Goal: Task Accomplishment & Management: Complete application form

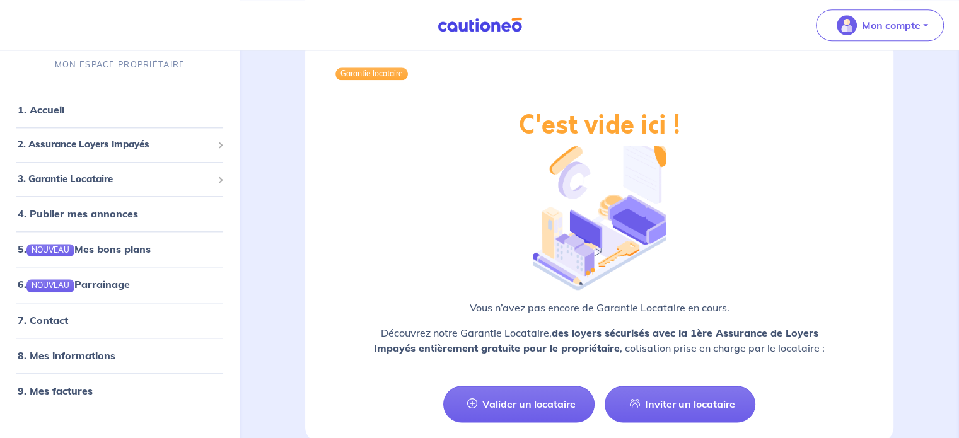
scroll to position [1512, 0]
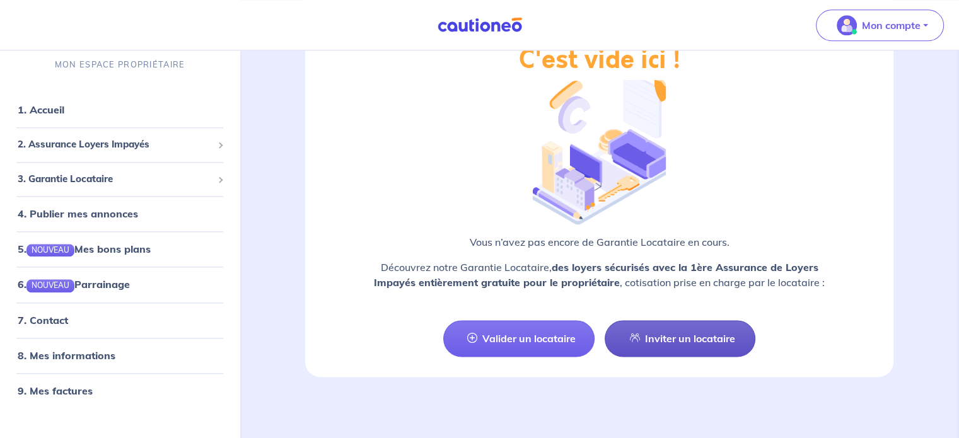
click at [693, 337] on link "Inviter un locataire" at bounding box center [679, 338] width 151 height 37
select select "FR"
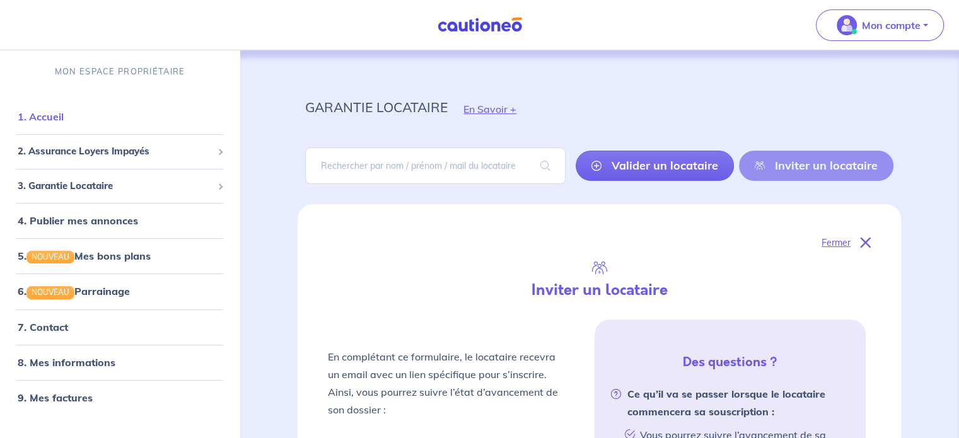
click at [50, 120] on link "1. Accueil" at bounding box center [41, 116] width 46 height 13
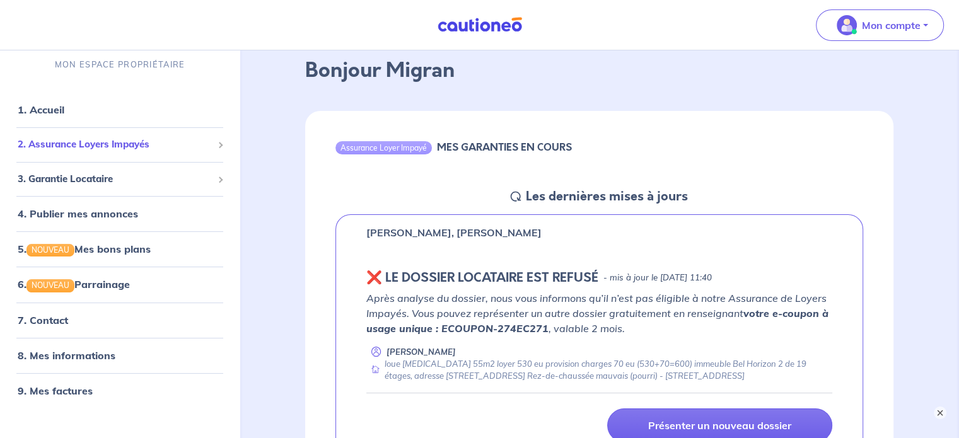
scroll to position [126, 0]
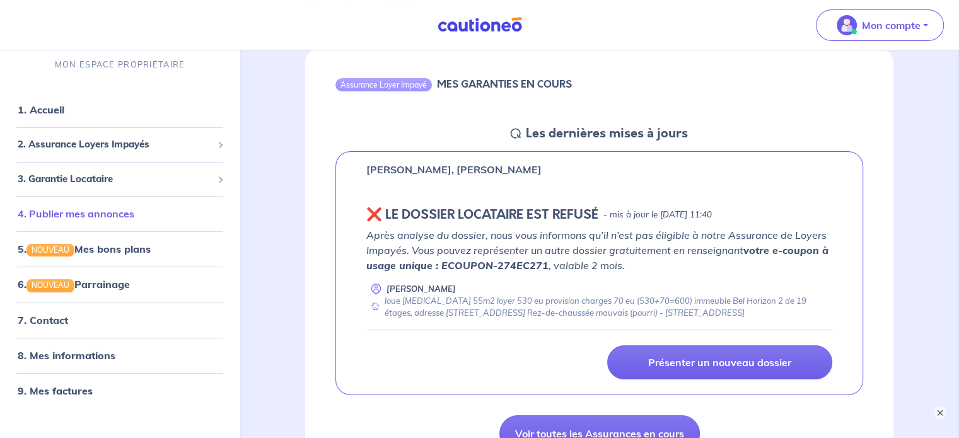
click at [108, 211] on link "4. Publier mes annonces" at bounding box center [76, 214] width 117 height 13
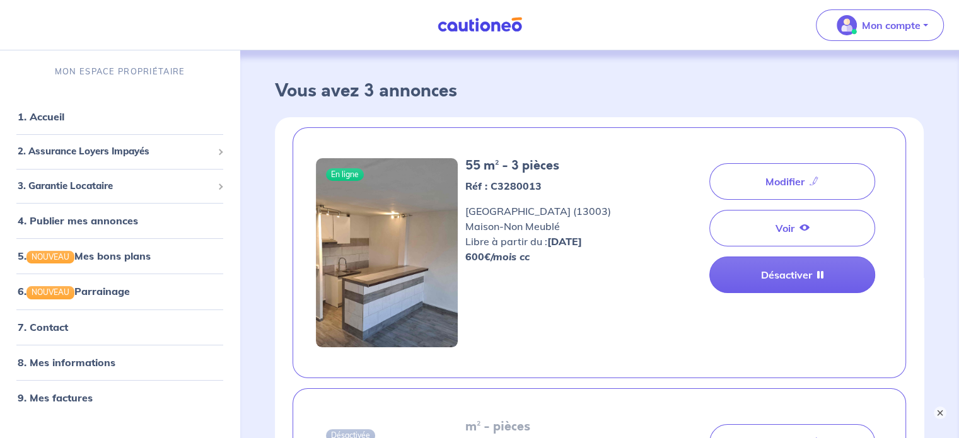
click at [437, 222] on img at bounding box center [387, 252] width 142 height 189
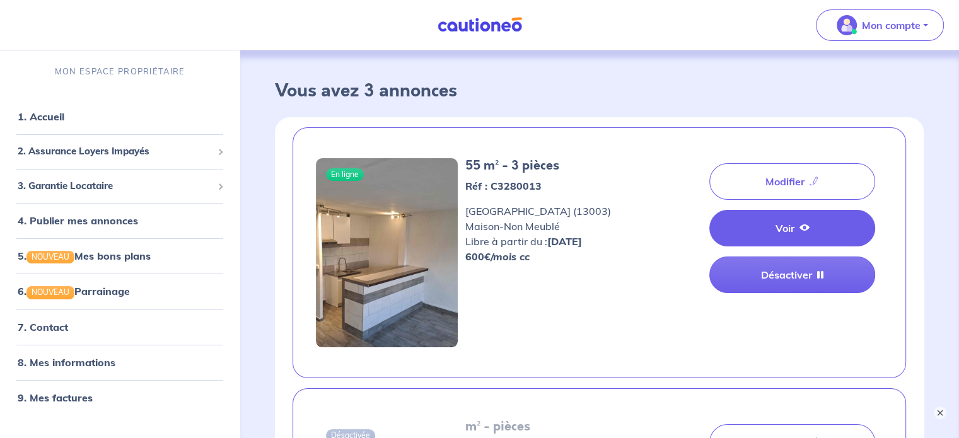
click at [802, 227] on icon at bounding box center [804, 227] width 10 height 10
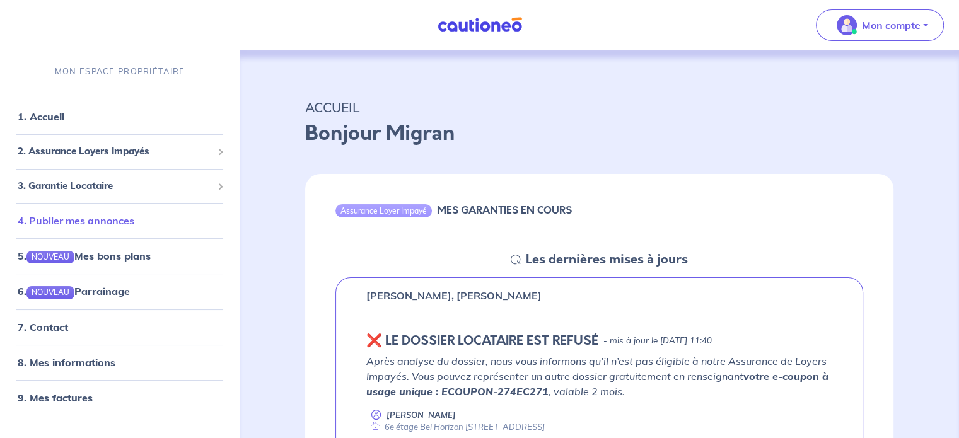
click at [76, 221] on link "4. Publier mes annonces" at bounding box center [76, 220] width 117 height 13
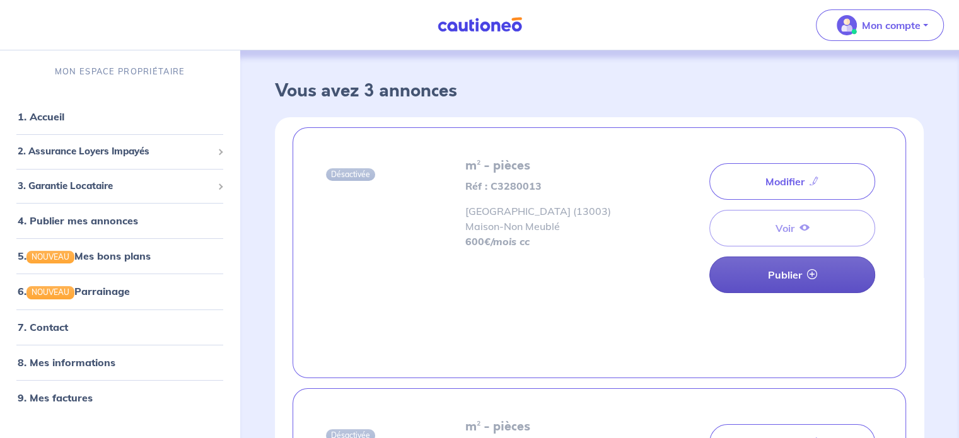
click at [794, 271] on link "Publier" at bounding box center [792, 274] width 166 height 37
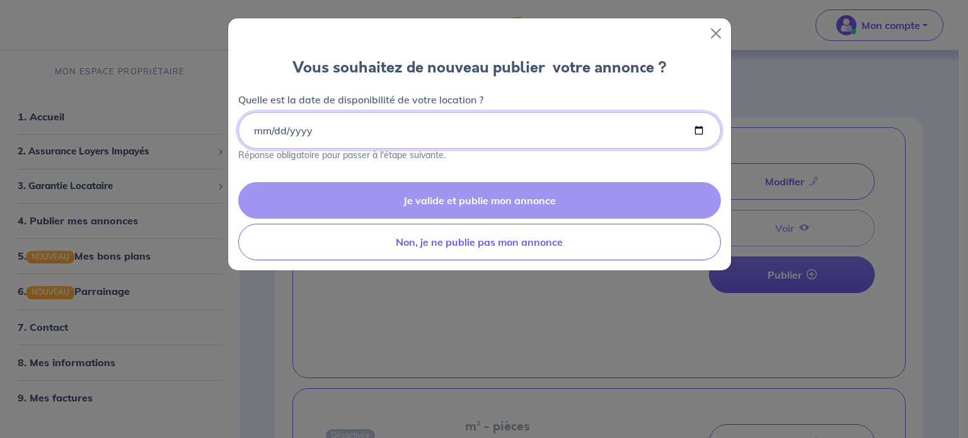
click at [301, 130] on input "Quelle est la date de disponibilité de votre location ?" at bounding box center [479, 130] width 483 height 37
click at [256, 132] on input "Quelle est la date de disponibilité de votre location ?" at bounding box center [479, 130] width 483 height 37
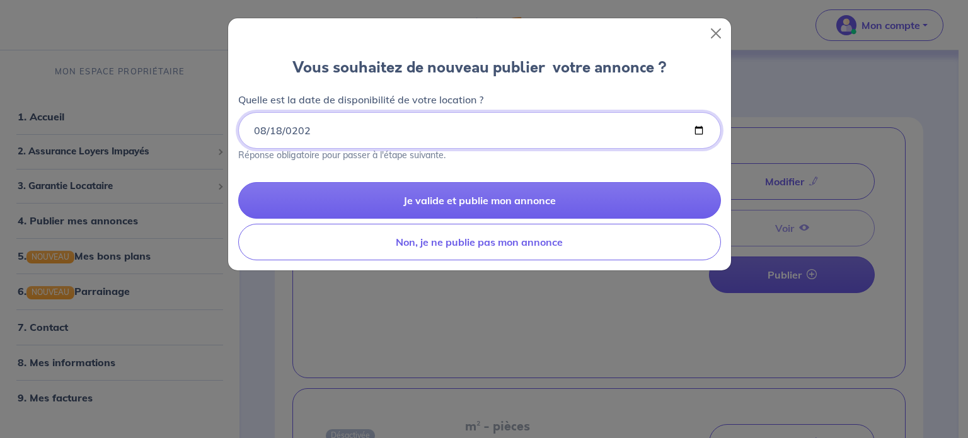
type input "2025-08-18"
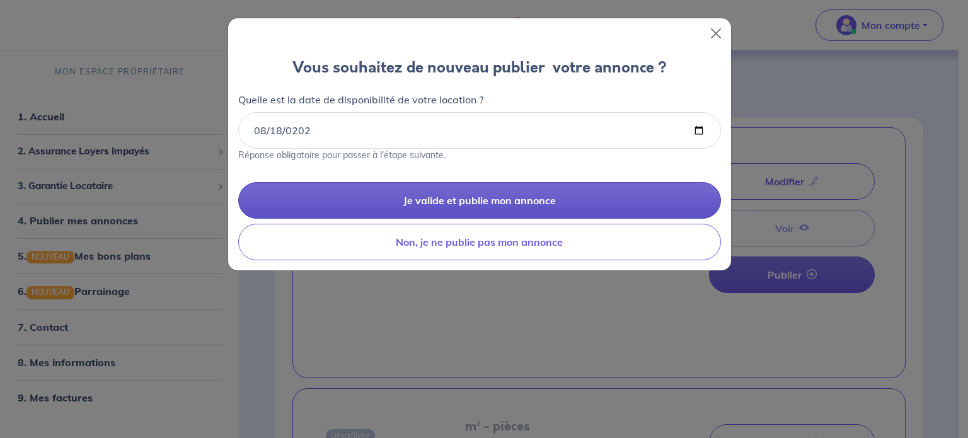
click at [487, 201] on button "Je valide et publie mon annonce" at bounding box center [479, 200] width 483 height 37
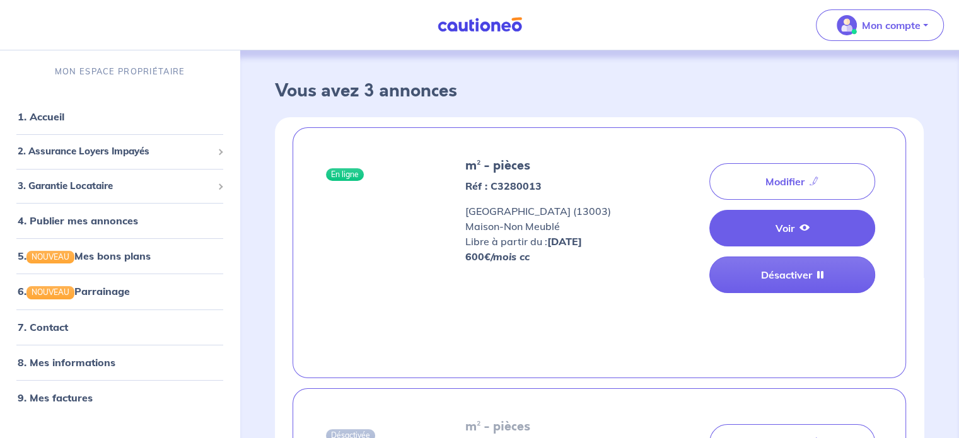
click at [805, 225] on icon at bounding box center [804, 227] width 10 height 10
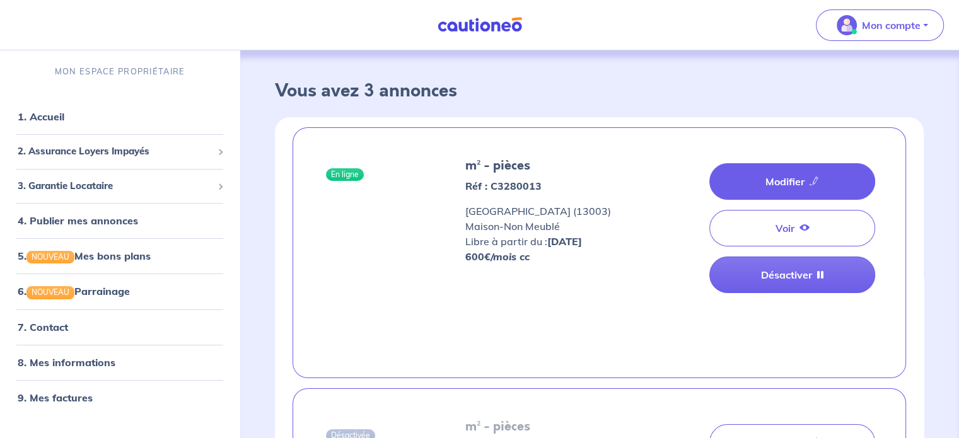
click at [792, 180] on link "Modifier" at bounding box center [792, 181] width 166 height 37
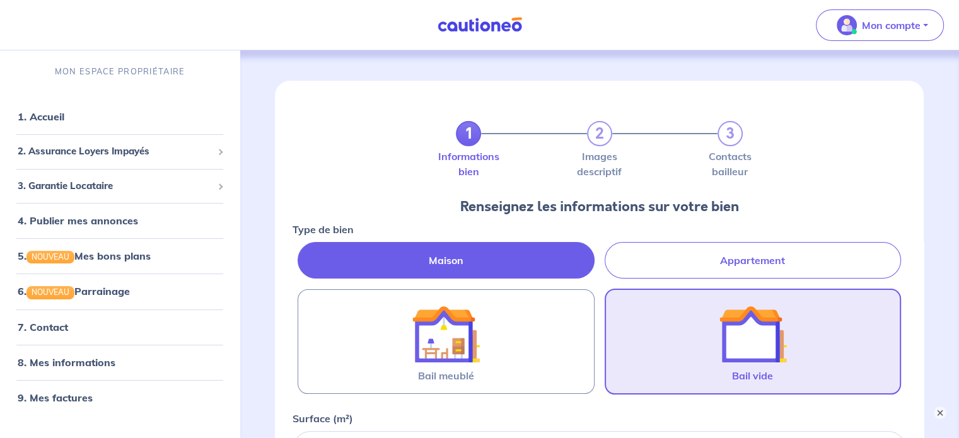
click at [755, 345] on img at bounding box center [752, 334] width 68 height 68
click at [0, 0] on input "Bail vide" at bounding box center [0, 0] width 0 height 0
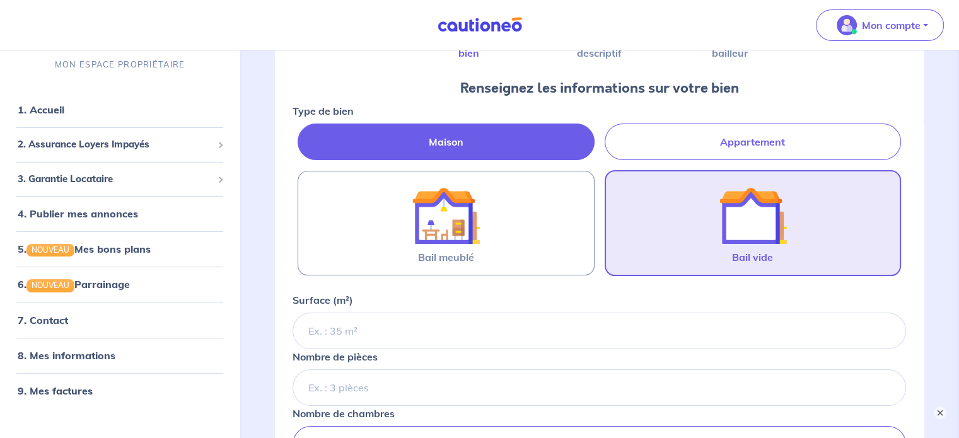
scroll to position [126, 0]
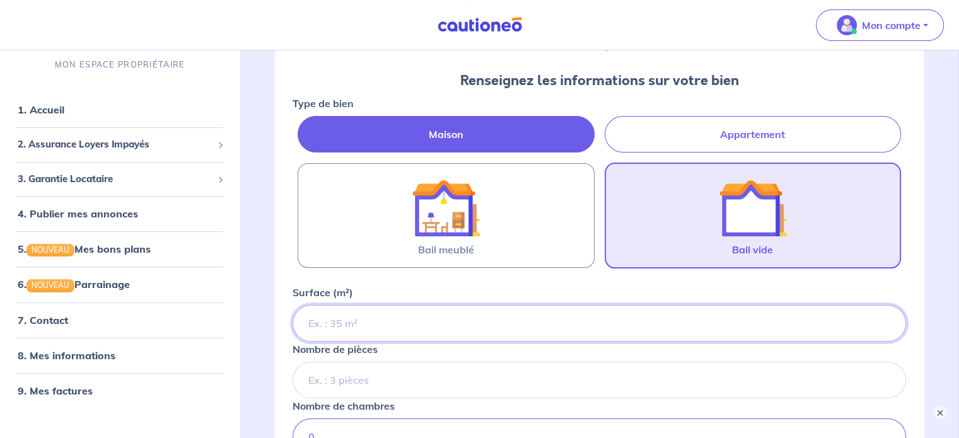
click at [338, 321] on input "Surface (m²)" at bounding box center [598, 323] width 613 height 37
type input "55"
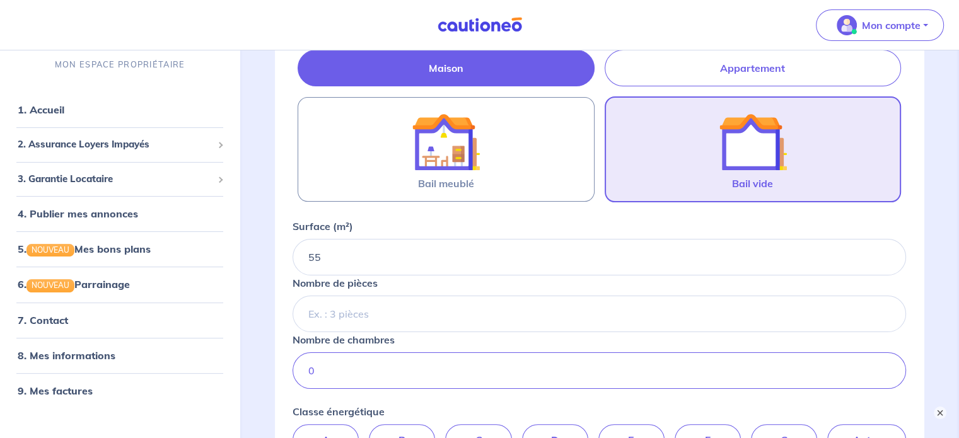
scroll to position [252, 0]
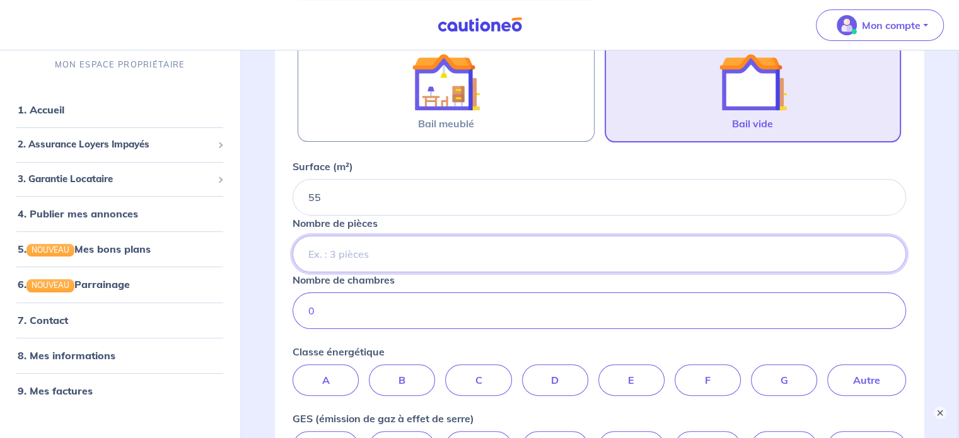
click at [372, 259] on input "Nombre de pièces" at bounding box center [598, 254] width 613 height 37
type input "3"
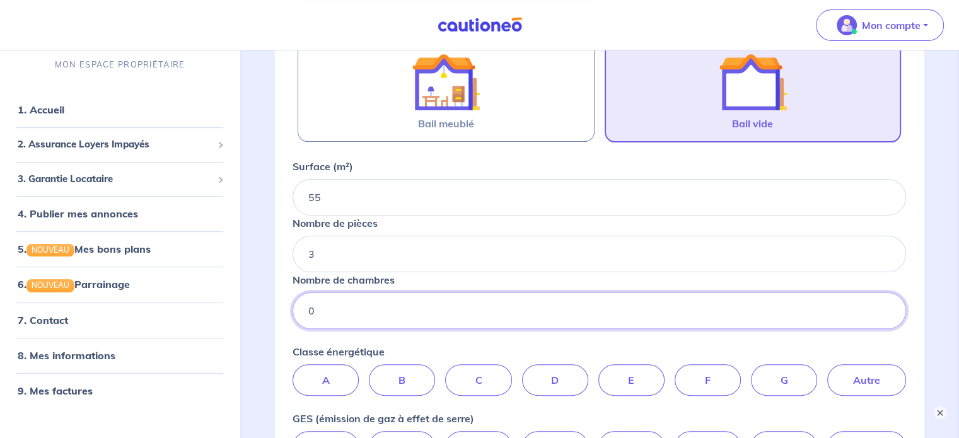
click at [379, 297] on input "0" at bounding box center [598, 310] width 613 height 37
type input "2"
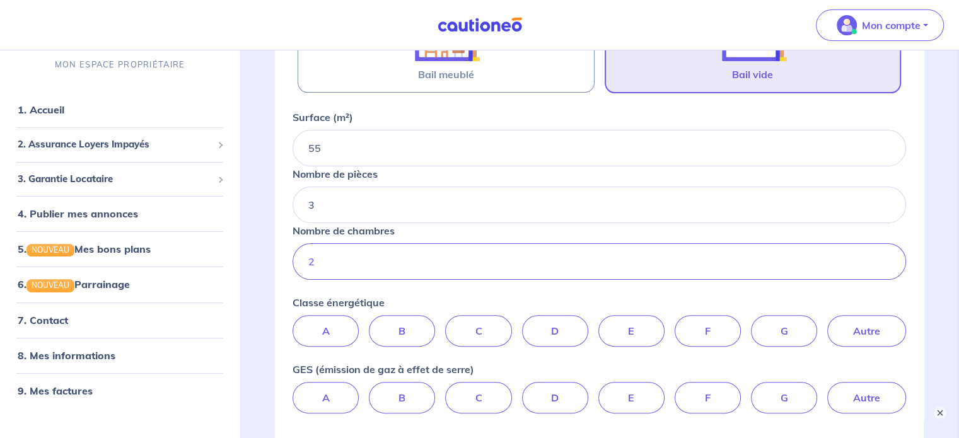
scroll to position [378, 0]
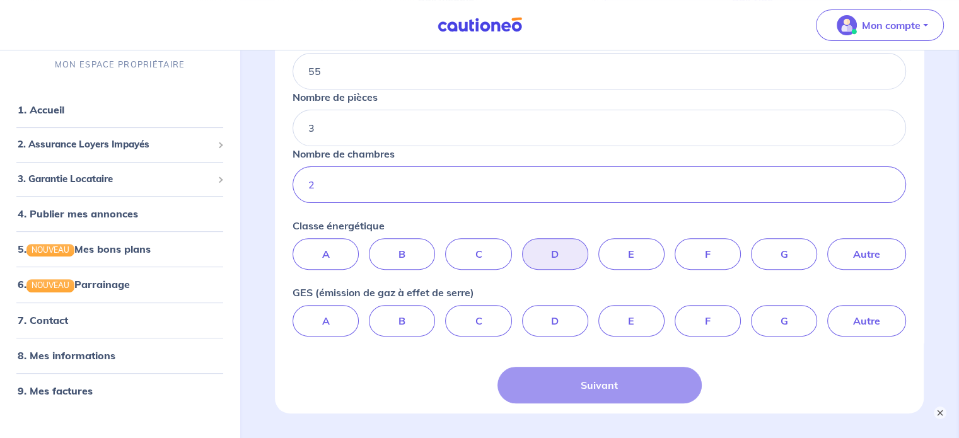
click at [550, 256] on label "D" at bounding box center [555, 254] width 66 height 32
click at [595, 246] on input "D" at bounding box center [599, 242] width 8 height 8
radio input "true"
click at [552, 324] on label "D" at bounding box center [555, 321] width 66 height 32
click at [595, 313] on input "D" at bounding box center [599, 309] width 8 height 8
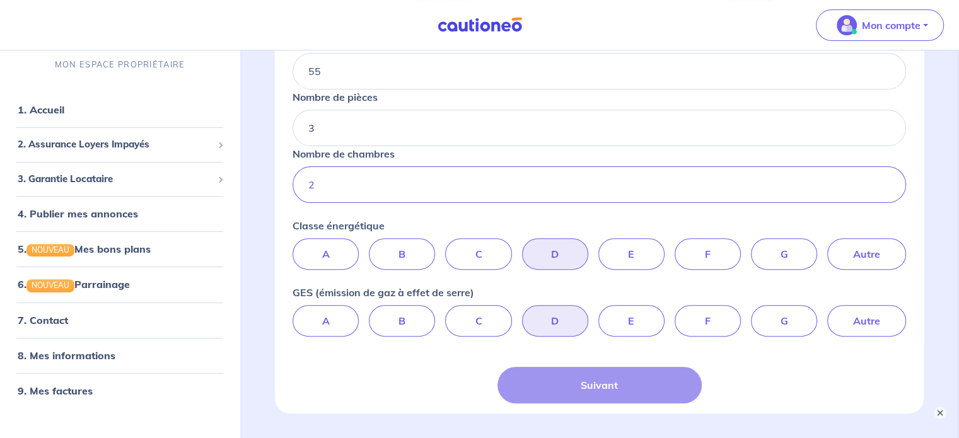
radio input "true"
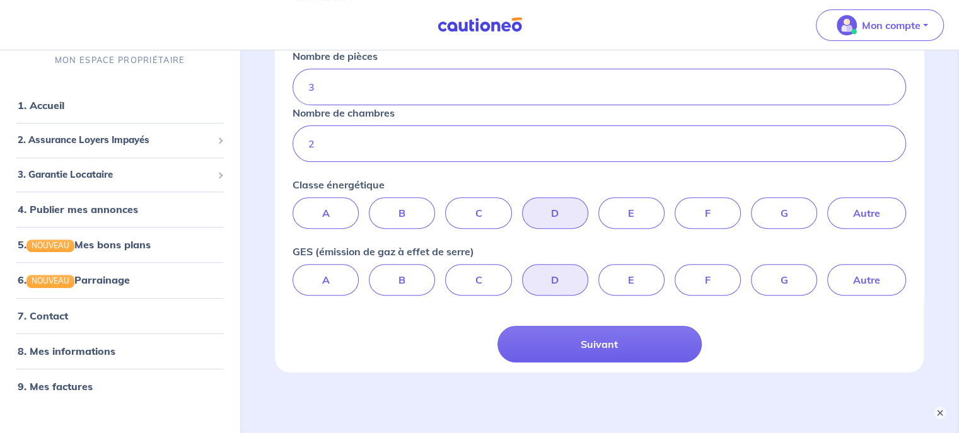
scroll to position [441, 0]
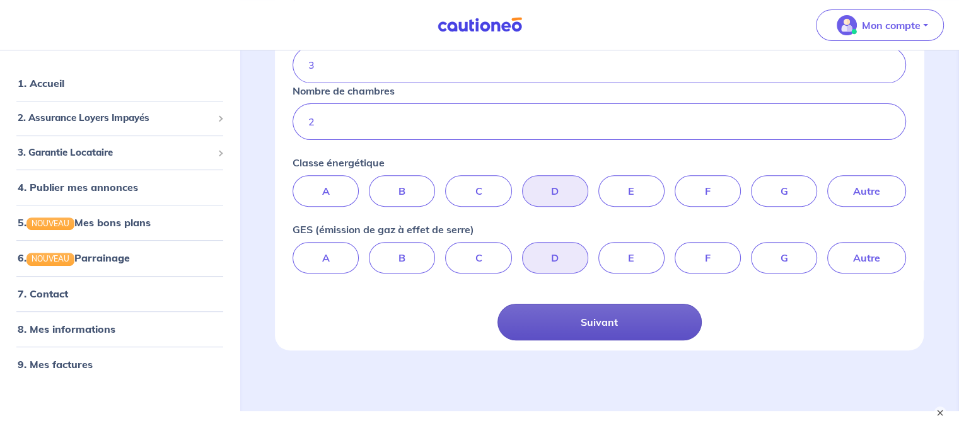
click at [618, 324] on button "Suivant" at bounding box center [599, 322] width 204 height 37
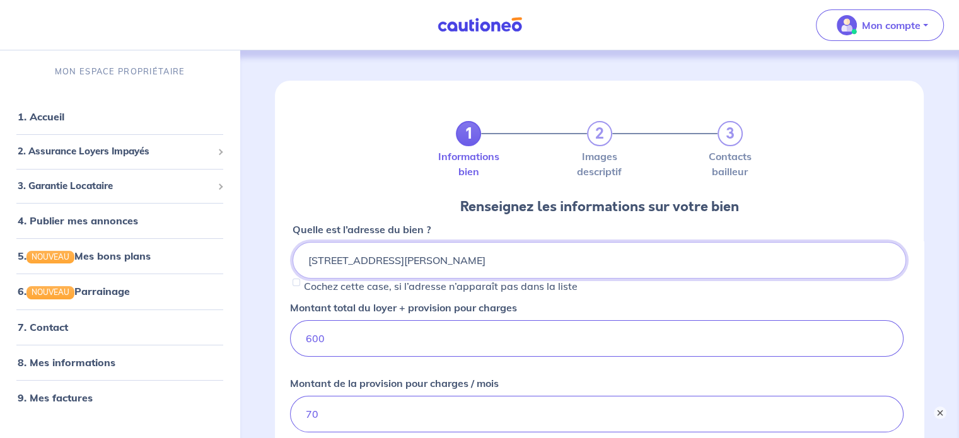
click at [318, 262] on input "10 Rue des Frères Perez, 13003 Marseille" at bounding box center [598, 260] width 613 height 37
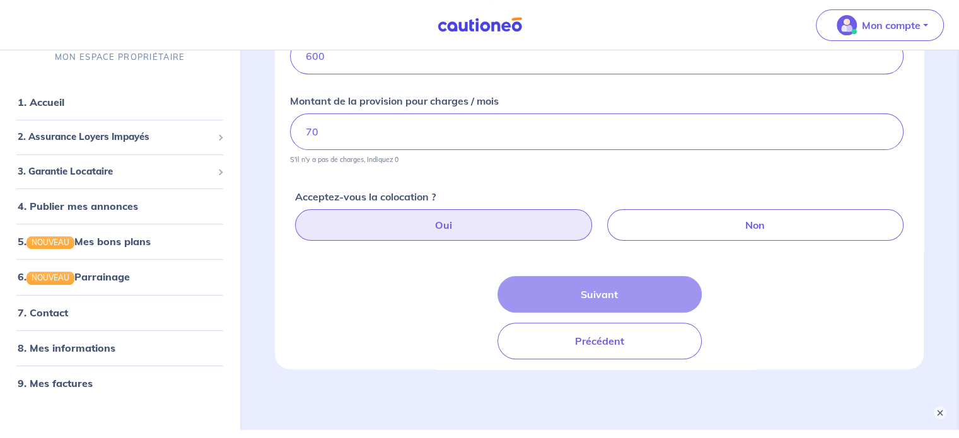
scroll to position [315, 0]
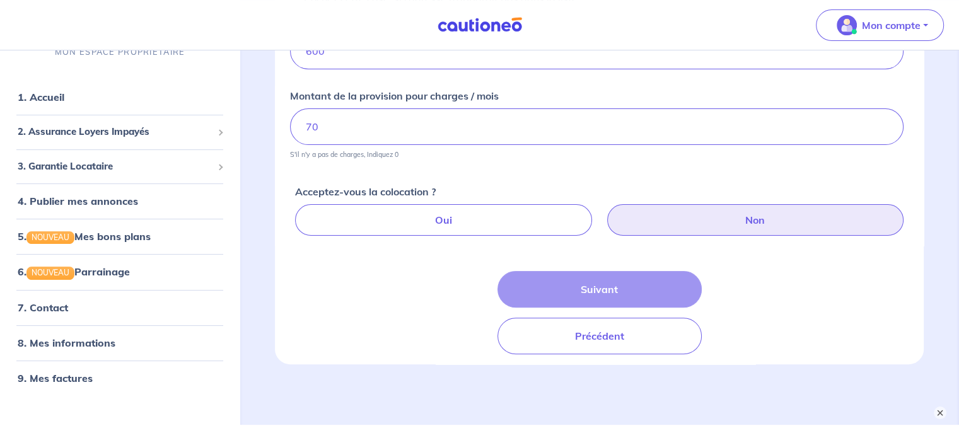
type input "12 Rue des Frères Perez, 13003 Marseille"
click at [773, 223] on label "Non" at bounding box center [755, 220] width 296 height 32
click at [606, 212] on input "Non" at bounding box center [601, 208] width 8 height 8
radio input "true"
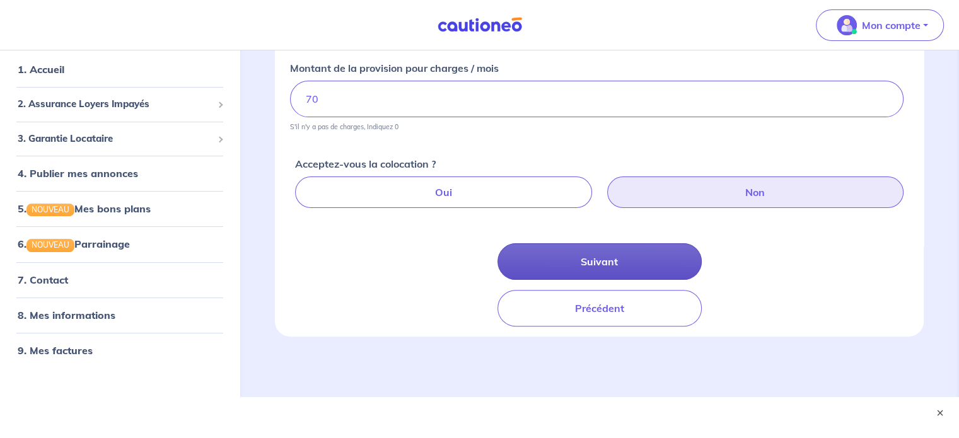
click at [575, 256] on button "Suivant" at bounding box center [599, 261] width 204 height 37
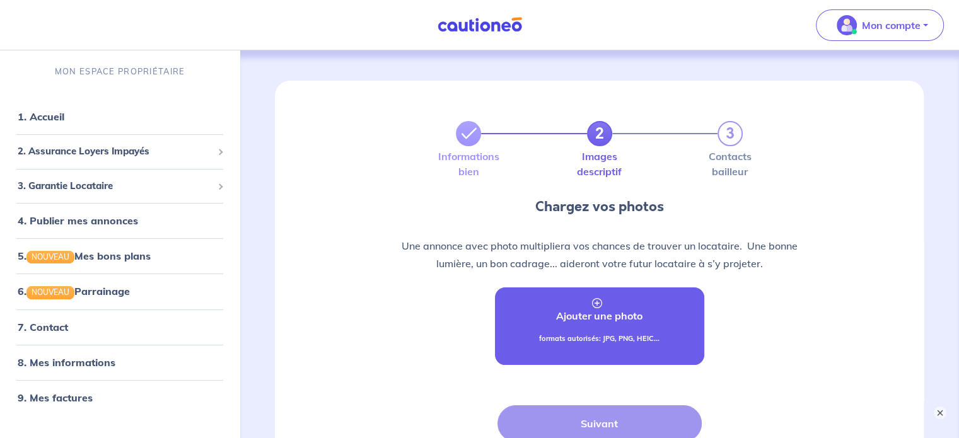
click at [610, 317] on p "Ajouter une photo" at bounding box center [599, 315] width 86 height 15
click at [599, 302] on icon at bounding box center [597, 303] width 10 height 10
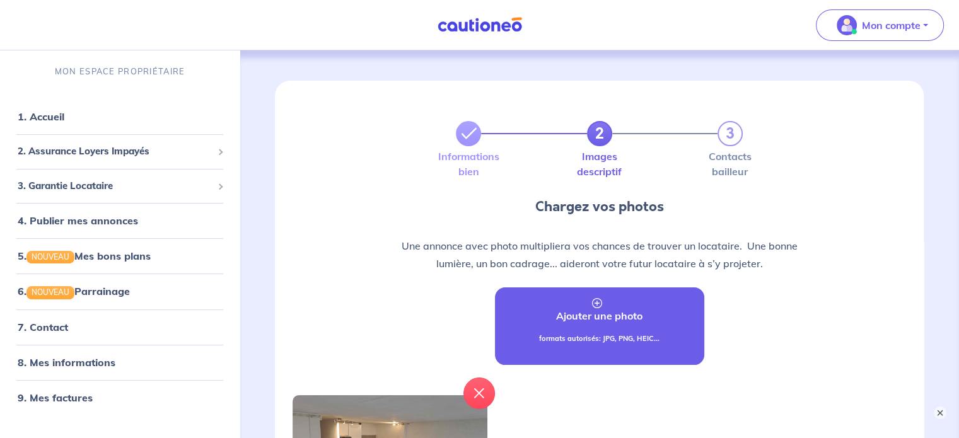
click at [592, 331] on link "Ajouter une photo formats autorisés: JPG, PNG, HEIC..." at bounding box center [599, 326] width 209 height 78
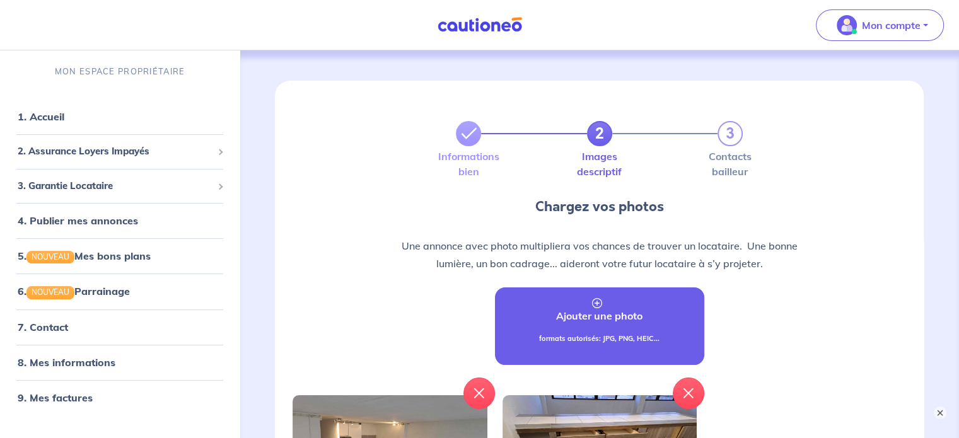
click at [609, 325] on link "Ajouter une photo formats autorisés: JPG, PNG, HEIC..." at bounding box center [599, 326] width 209 height 78
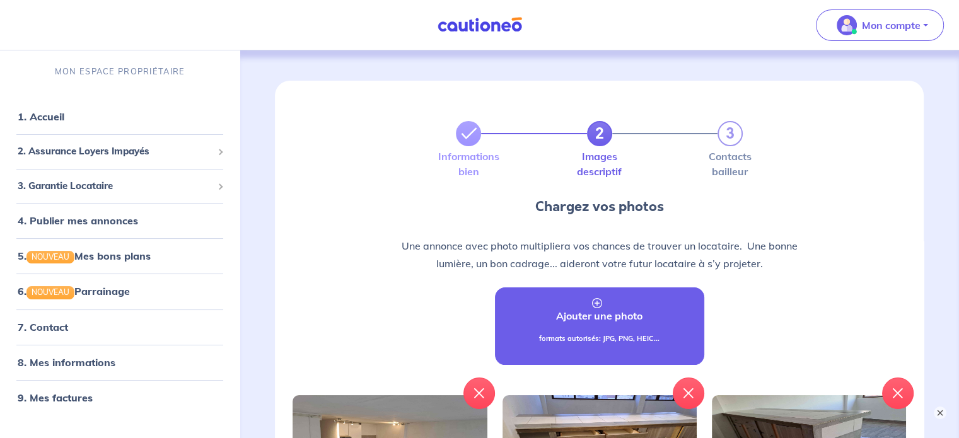
click at [592, 325] on link "Ajouter une photo formats autorisés: JPG, PNG, HEIC..." at bounding box center [599, 326] width 209 height 78
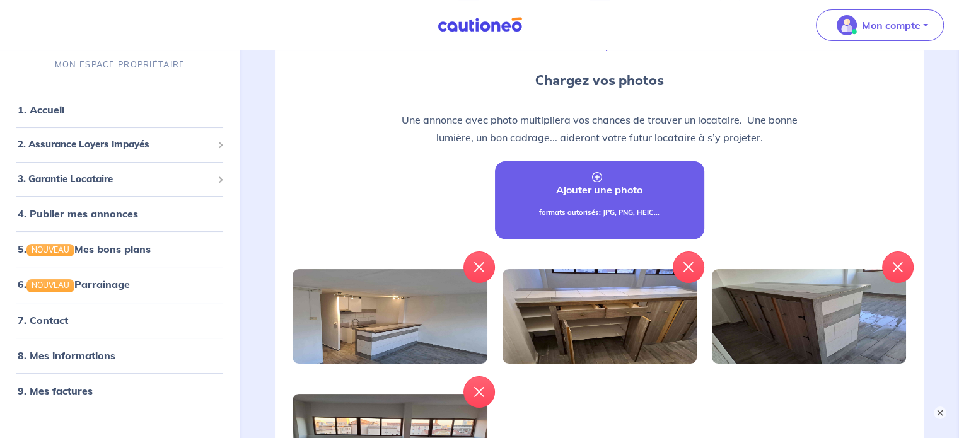
click at [584, 205] on link "Ajouter une photo formats autorisés: JPG, PNG, HEIC..." at bounding box center [599, 200] width 209 height 78
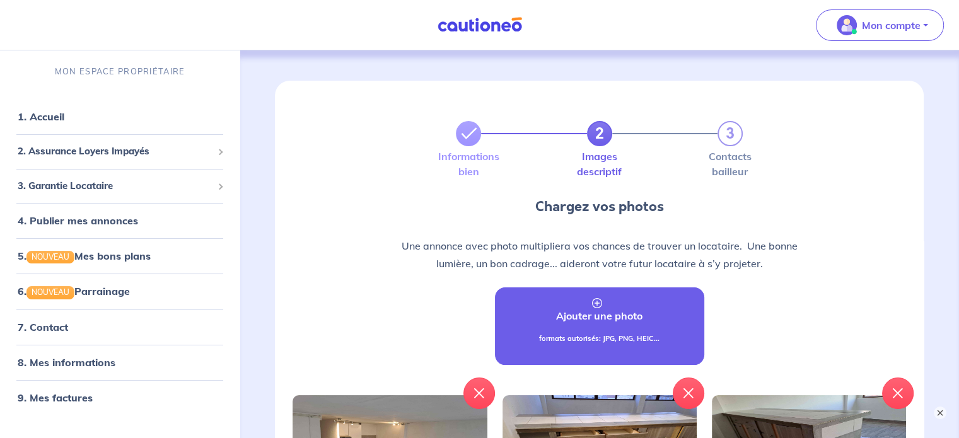
click at [608, 316] on p "Ajouter une photo" at bounding box center [599, 315] width 86 height 15
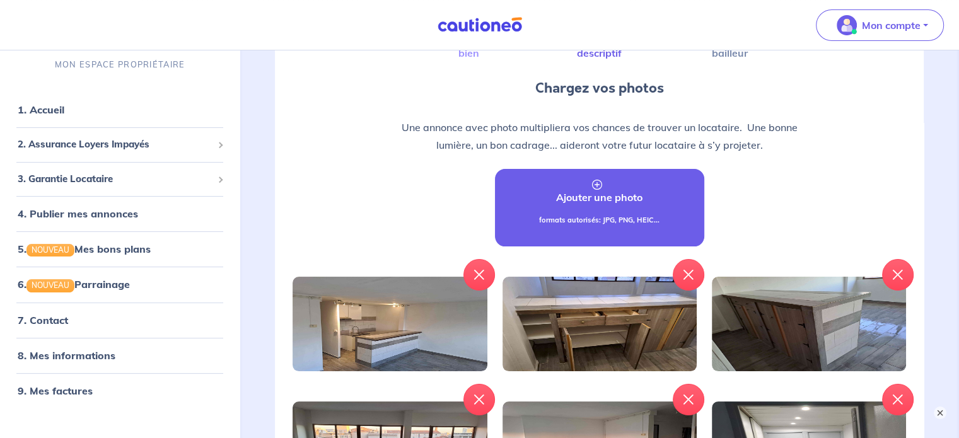
scroll to position [126, 0]
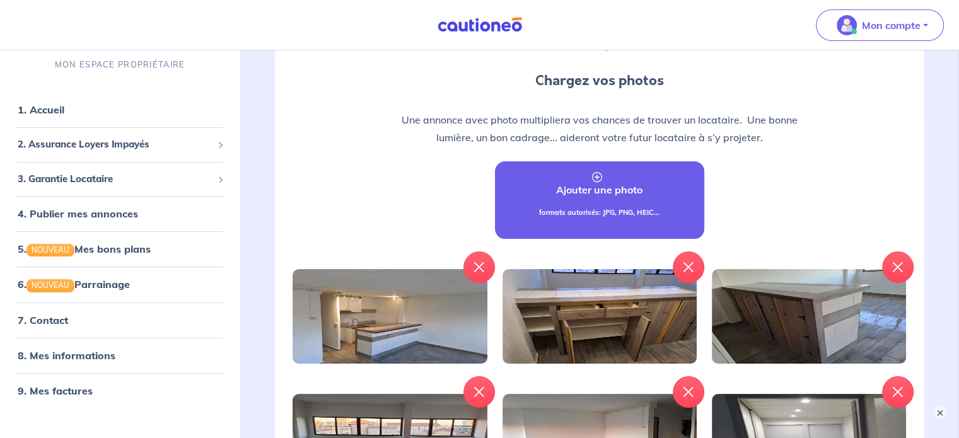
click at [618, 201] on link "Ajouter une photo formats autorisés: JPG, PNG, HEIC..." at bounding box center [599, 200] width 209 height 78
click at [645, 207] on p "formats autorisés: JPG, PNG, HEIC..." at bounding box center [599, 212] width 120 height 11
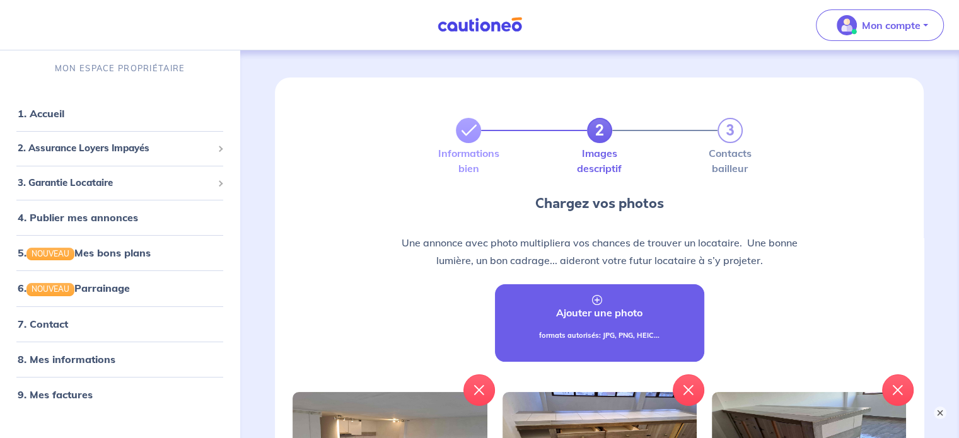
scroll to position [0, 0]
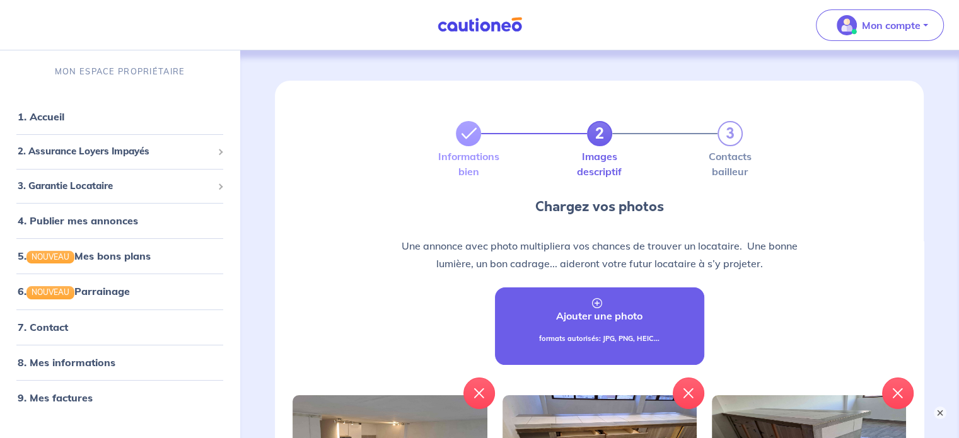
click at [587, 327] on link "Ajouter une photo formats autorisés: JPG, PNG, HEIC..." at bounding box center [599, 326] width 209 height 78
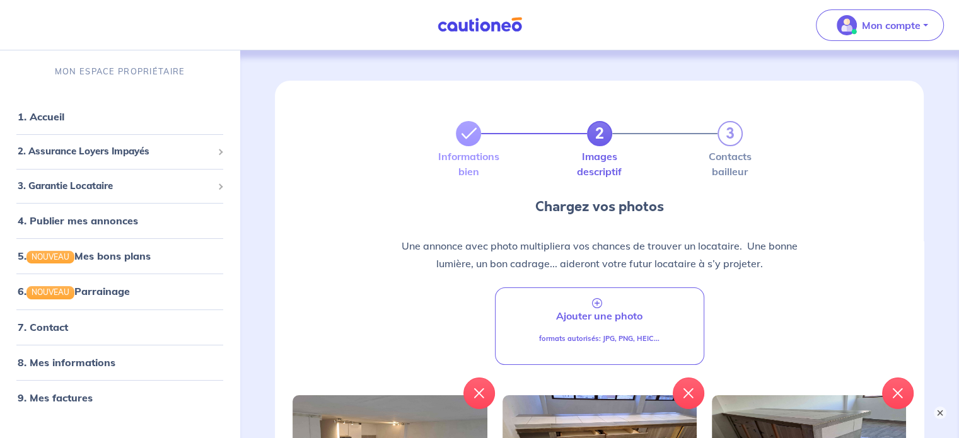
click at [655, 333] on p "formats autorisés: JPG, PNG, HEIC..." at bounding box center [599, 338] width 120 height 11
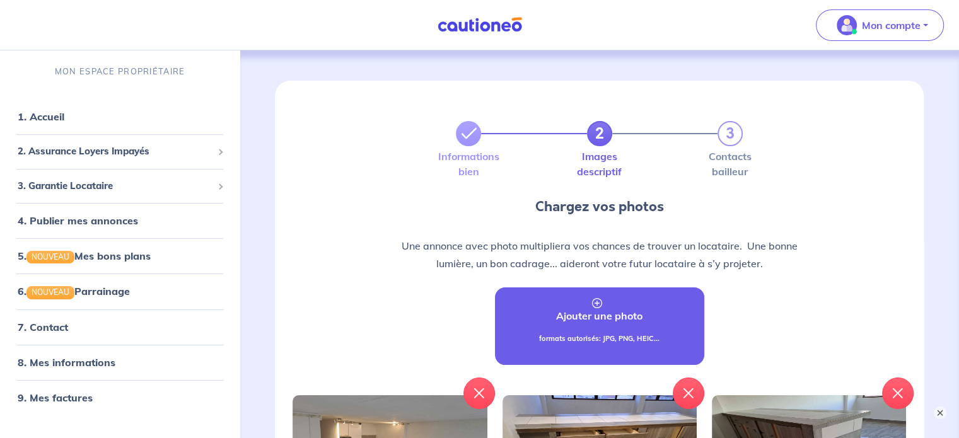
click at [585, 332] on link "Ajouter une photo formats autorisés: JPG, PNG, HEIC..." at bounding box center [599, 326] width 209 height 78
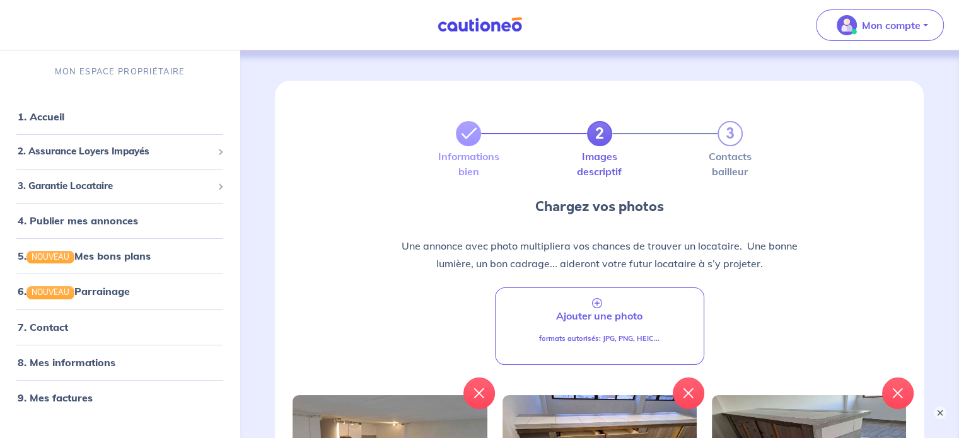
click at [630, 337] on p "formats autorisés: JPG, PNG, HEIC..." at bounding box center [599, 338] width 120 height 11
click at [632, 343] on p "formats autorisés: JPG, PNG, HEIC..." at bounding box center [599, 338] width 120 height 11
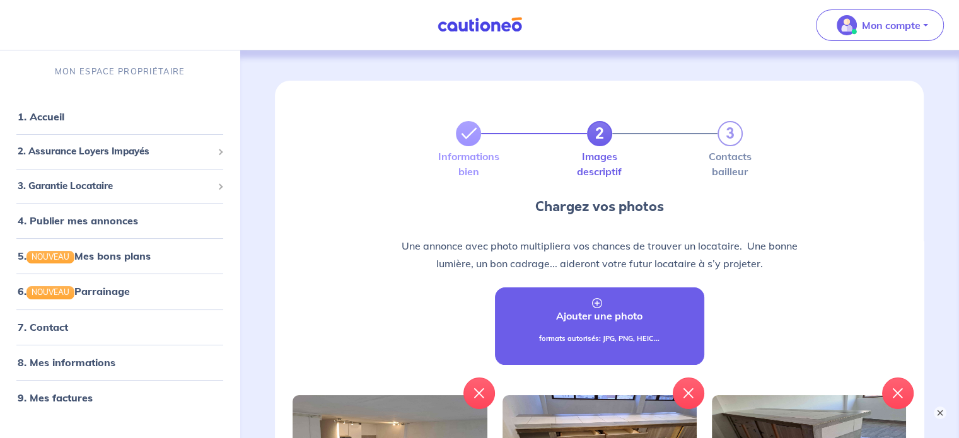
click at [613, 318] on p "Ajouter une photo" at bounding box center [599, 315] width 86 height 15
click at [632, 314] on p "Ajouter une photo" at bounding box center [599, 315] width 86 height 15
click at [613, 299] on link "Ajouter une photo formats autorisés: JPG, PNG, HEIC..." at bounding box center [599, 326] width 209 height 78
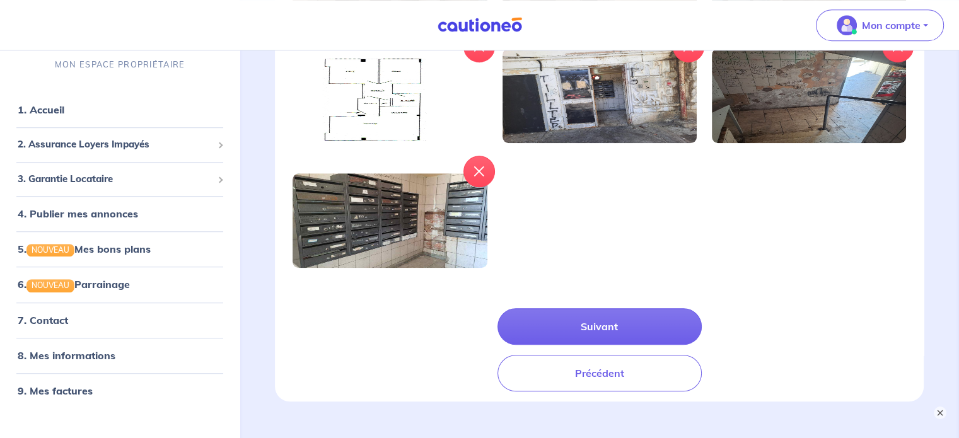
scroll to position [919, 0]
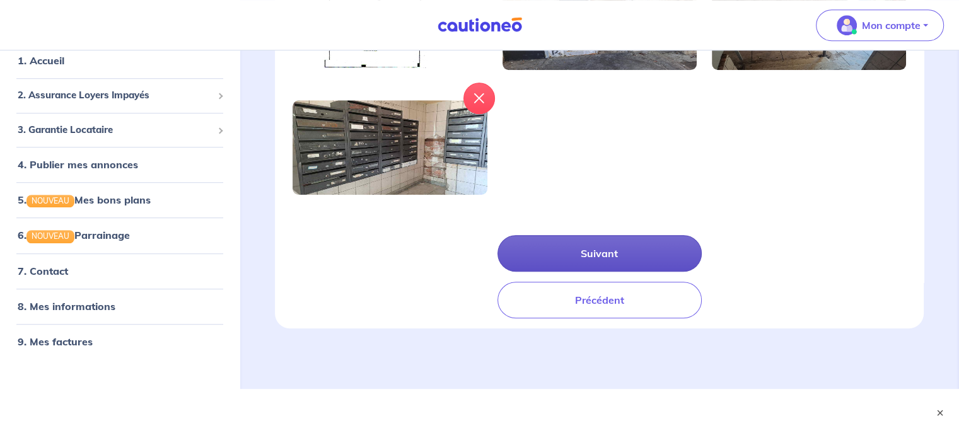
click at [584, 259] on button "Suivant" at bounding box center [599, 253] width 204 height 37
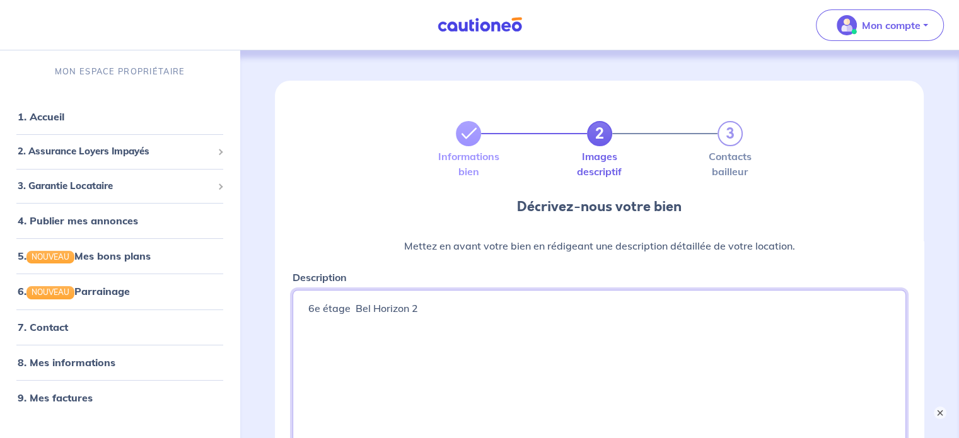
click at [426, 309] on textarea "6e étage Bel Horizon 2" at bounding box center [598, 384] width 613 height 189
click at [480, 314] on textarea "6e étage Bel Horizon 2" at bounding box center [598, 384] width 613 height 189
type textarea "T3 55m2 6e étage Bel Horizon 2"
drag, startPoint x: 493, startPoint y: 313, endPoint x: 280, endPoint y: 310, distance: 213.0
click at [280, 310] on div "2 3 Informations bien Images descriptif Contacts bailleur Décrivez-nous votre b…" at bounding box center [599, 342] width 648 height 522
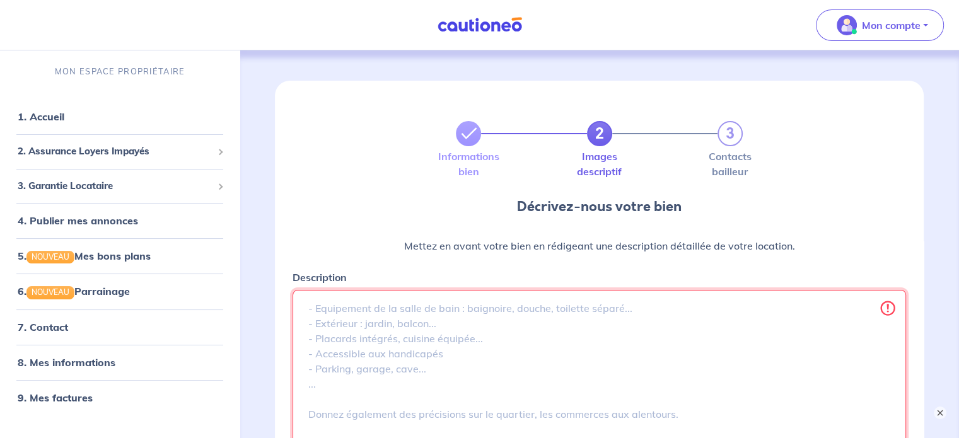
paste textarea "loue T3 55m2 loyer 530 eu provision charges 70 eu (530+70=600) immeuble Bel Hor…"
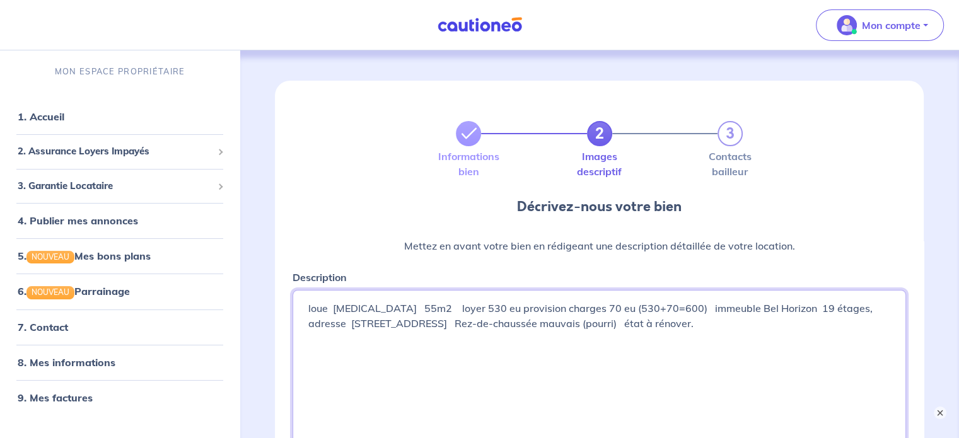
click at [306, 308] on textarea "loue T3 55m2 loyer 530 eu provision charges 70 eu (530+70=600) immeuble Bel Hor…" at bounding box center [598, 384] width 613 height 189
drag, startPoint x: 565, startPoint y: 323, endPoint x: 350, endPoint y: 327, distance: 214.3
click at [350, 327] on textarea "loue T3 55m2 loyer 530 eu provision charges 70 eu (530+70=600) immeuble Bel Hor…" at bounding box center [598, 384] width 613 height 189
click at [466, 308] on textarea "loue T3 55m2 loyer 530 eu provision charges 70 eu (530+70=600) immeuble Bel Hor…" at bounding box center [598, 384] width 613 height 189
drag, startPoint x: 386, startPoint y: 309, endPoint x: 305, endPoint y: 309, distance: 81.3
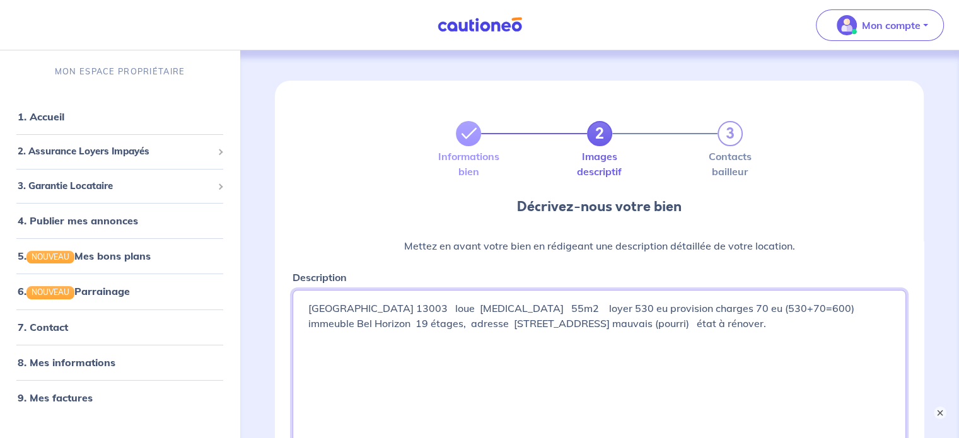
click at [305, 309] on textarea "loue T3 55m2 loyer 530 eu provision charges 70 eu (530+70=600) immeuble Bel Hor…" at bounding box center [598, 384] width 613 height 189
click at [447, 325] on textarea "loue T3 55m2 loyer 530 eu provision charges 70 eu (530+70=600) immeuble Bel Hor…" at bounding box center [598, 384] width 613 height 189
click at [721, 328] on textarea "loue T3 55m2 loyer 530 eu provision charges 70 eu (530+70=600) immeuble Bel Hor…" at bounding box center [598, 384] width 613 height 189
click at [720, 330] on textarea "loue T3 55m2 loyer 530 eu provision charges 70 eu (530+70=600) immeuble Bel Hor…" at bounding box center [598, 384] width 613 height 189
paste textarea "L’ascenseur est en dysfonctionnement, il faut prendre l'ascenseur de l'autre en…"
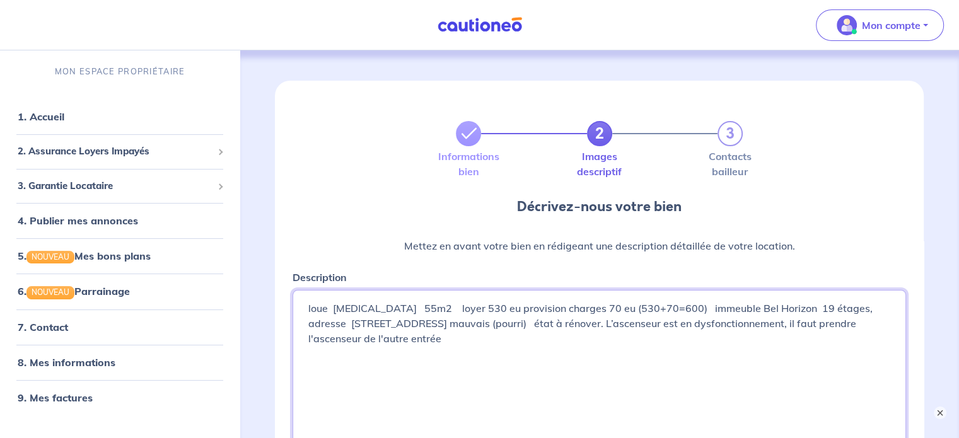
click at [604, 335] on textarea "loue T3 55m2 loyer 530 eu provision charges 70 eu (530+70=600) immeuble Bel Hor…" at bounding box center [598, 384] width 613 height 189
click at [638, 343] on textarea "loue T3 55m2 loyer 530 eu provision charges 70 eu (530+70=600) immeuble Bel Hor…" at bounding box center [598, 384] width 613 height 189
drag, startPoint x: 638, startPoint y: 343, endPoint x: 614, endPoint y: 341, distance: 24.0
click at [614, 341] on textarea "loue T3 55m2 loyer 530 eu provision charges 70 eu (530+70=600) immeuble Bel Hor…" at bounding box center [598, 384] width 613 height 189
paste textarea "L'appartement est en parfait état. Pour voir l'état des parties communes de l’i…"
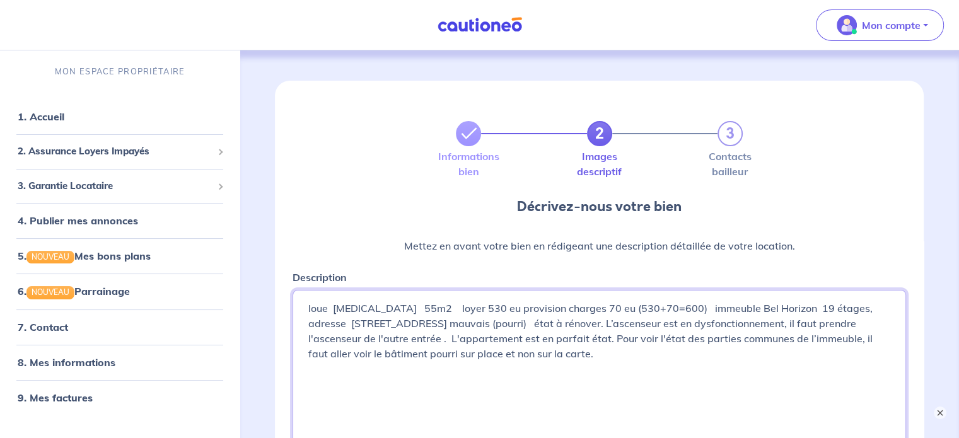
click at [714, 325] on textarea "loue T3 55m2 loyer 530 eu provision charges 70 eu (530+70=600) immeuble Bel Hor…" at bounding box center [598, 384] width 613 height 189
click at [855, 324] on textarea "loue T3 55m2 loyer 530 eu provision charges 70 eu (530+70=600) immeuble Bel Hor…" at bounding box center [598, 384] width 613 height 189
click at [824, 323] on textarea "loue T3 55m2 loyer 530 eu provision charges 70 eu (530+70=600) immeuble Bel Hor…" at bounding box center [598, 384] width 613 height 189
click at [863, 322] on textarea "loue T3 55m2 loyer 530 eu provision charges 70 eu (530+70=600) immeuble Bel Hor…" at bounding box center [598, 384] width 613 height 189
click at [418, 340] on textarea "loue T3 55m2 loyer 530 eu provision charges 70 eu (530+70=600) immeuble Bel Hor…" at bounding box center [598, 384] width 613 height 189
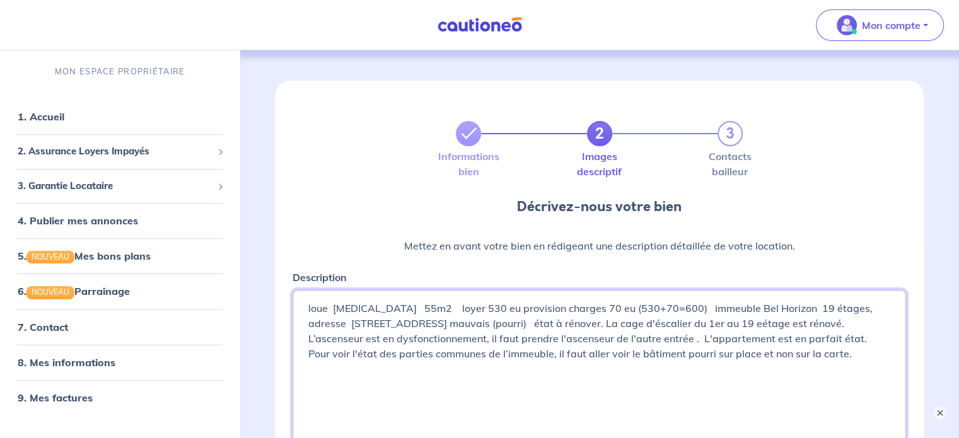
scroll to position [63, 0]
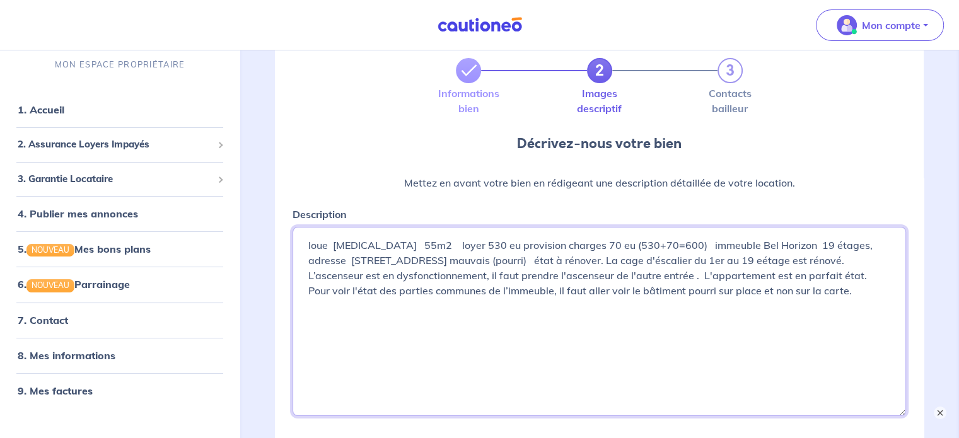
click at [305, 294] on textarea "loue T3 55m2 loyer 530 eu provision charges 70 eu (530+70=600) immeuble Bel Hor…" at bounding box center [598, 321] width 613 height 189
click at [360, 296] on textarea "loue T3 55m2 loyer 530 eu provision charges 70 eu (530+70=600) immeuble Bel Hor…" at bounding box center [598, 321] width 613 height 189
click at [807, 292] on textarea "loue T3 55m2 loyer 530 eu provision charges 70 eu (530+70=600) immeuble Bel Hor…" at bounding box center [598, 321] width 613 height 189
click at [305, 304] on textarea "loue T3 55m2 loyer 530 eu provision charges 70 eu (530+70=600) immeuble Bel Hor…" at bounding box center [598, 321] width 613 height 189
drag, startPoint x: 396, startPoint y: 307, endPoint x: 366, endPoint y: 302, distance: 29.9
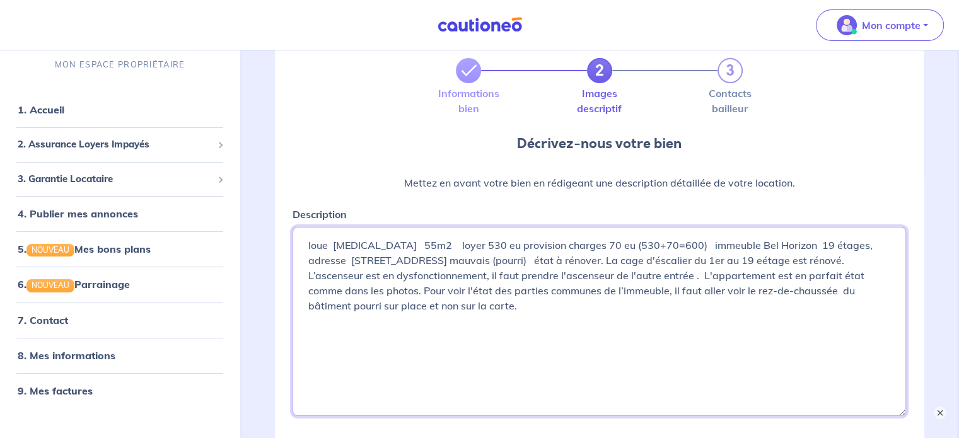
click at [366, 302] on textarea "loue T3 55m2 loyer 530 eu provision charges 70 eu (530+70=600) immeuble Bel Hor…" at bounding box center [598, 321] width 613 height 189
drag, startPoint x: 806, startPoint y: 290, endPoint x: 659, endPoint y: 290, distance: 147.5
click at [659, 290] on textarea "loue T3 55m2 loyer 530 eu provision charges 70 eu (530+70=600) immeuble Bel Hor…" at bounding box center [598, 321] width 613 height 189
click at [818, 292] on textarea "loue T3 55m2 loyer 530 eu provision charges 70 eu (530+70=600) immeuble Bel Hor…" at bounding box center [598, 321] width 613 height 189
drag, startPoint x: 418, startPoint y: 306, endPoint x: 877, endPoint y: 288, distance: 458.5
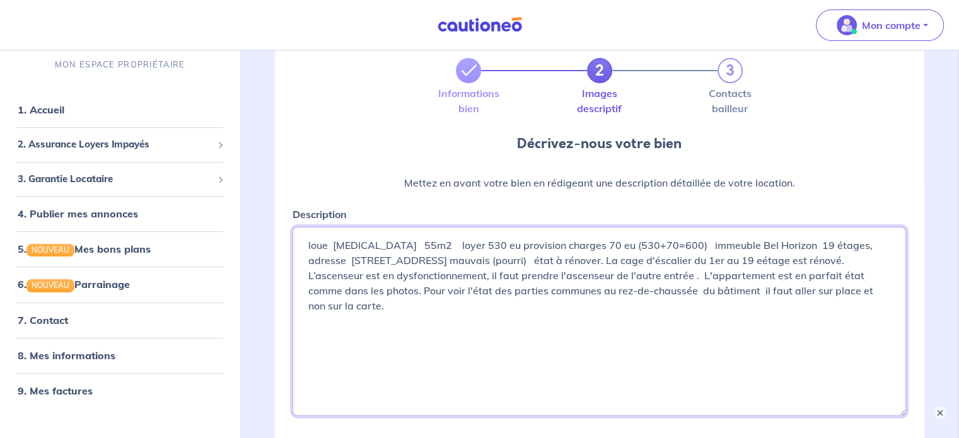
click at [877, 288] on textarea "loue T3 55m2 loyer 530 eu provision charges 70 eu (530+70=600) immeuble Bel Hor…" at bounding box center [598, 321] width 613 height 189
click at [744, 247] on textarea "loue T3 55m2 loyer 530 eu provision charges 70 eu (530+70=600) immeuble Bel Hor…" at bounding box center [598, 321] width 613 height 189
click at [746, 246] on textarea "loue T3 55m2 loyer 530 eu provision charges 70 eu (530+70=600) immeuble Bel Hor…" at bounding box center [598, 321] width 613 height 189
click at [394, 249] on textarea "loue T3 55m2 loyer 530 eu provision charges 70 eu (530+70=600) immeuble Bel Hor…" at bounding box center [598, 321] width 613 height 189
click at [643, 249] on textarea "loue T3 55m2 loyer 530 eu provision charges 70 eu (530+70=600) immeuble Bel Hor…" at bounding box center [598, 321] width 613 height 189
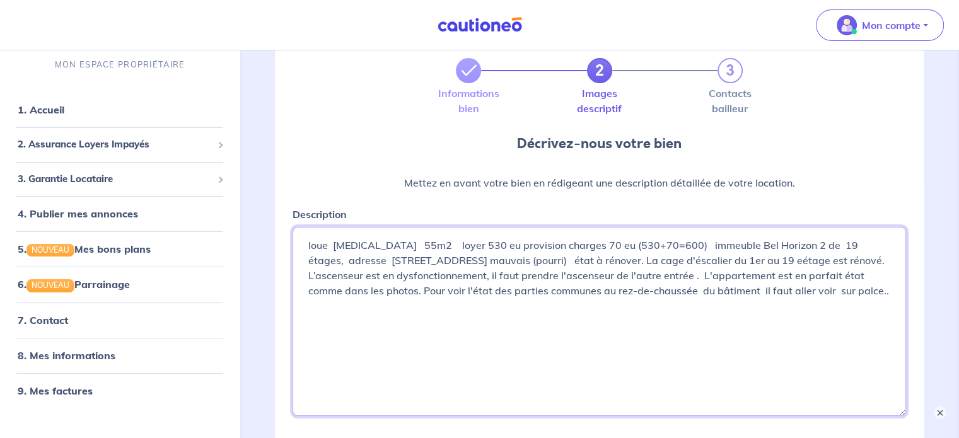
click at [314, 279] on textarea "loue T3 55m2 loyer 530 eu provision charges 70 eu (530+70=600) immeuble Bel Hor…" at bounding box center [598, 321] width 613 height 189
click at [388, 277] on textarea "loue T3 55m2 loyer 530 eu provision charges 70 eu (530+70=600) immeuble Bel Hor…" at bounding box center [598, 321] width 613 height 189
click at [366, 292] on textarea "loue T3 55m2 loyer 530 eu provision charges 70 eu (530+70=600) immeuble Bel Hor…" at bounding box center [598, 321] width 613 height 189
click at [472, 294] on textarea "loue T3 55m2 loyer 530 eu provision charges 70 eu (530+70=600) immeuble Bel Hor…" at bounding box center [598, 321] width 613 height 189
click at [493, 299] on textarea "loue T3 55m2 loyer 530 eu provision charges 70 eu (530+70=600) immeuble Bel Hor…" at bounding box center [598, 321] width 613 height 189
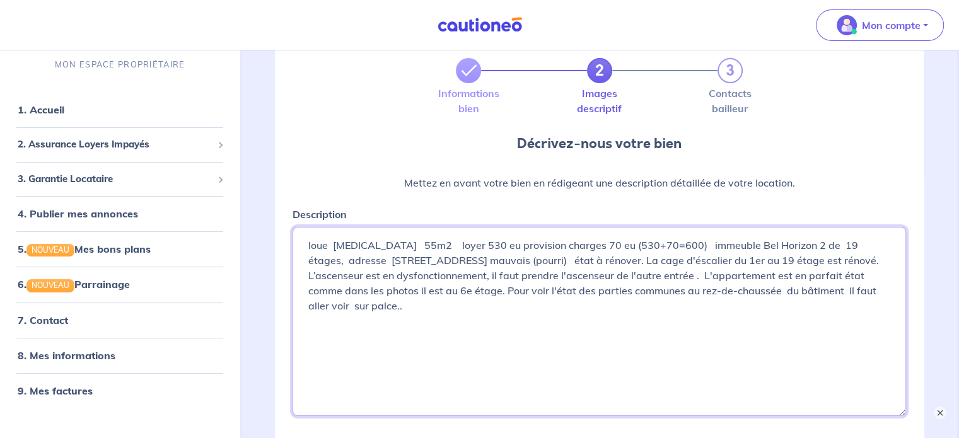
drag, startPoint x: 351, startPoint y: 302, endPoint x: 837, endPoint y: 289, distance: 486.1
click at [837, 289] on textarea "loue T3 55m2 loyer 530 eu provision charges 70 eu (530+70=600) immeuble Bel Hor…" at bounding box center [598, 321] width 613 height 189
click at [632, 291] on textarea "loue T3 55m2 loyer 530 eu provision charges 70 eu (530+70=600) immeuble Bel Hor…" at bounding box center [598, 321] width 613 height 189
drag, startPoint x: 737, startPoint y: 292, endPoint x: 633, endPoint y: 291, distance: 104.0
click at [633, 291] on textarea "loue T3 55m2 loyer 530 eu provision charges 70 eu (530+70=600) immeuble Bel Hor…" at bounding box center [598, 321] width 613 height 189
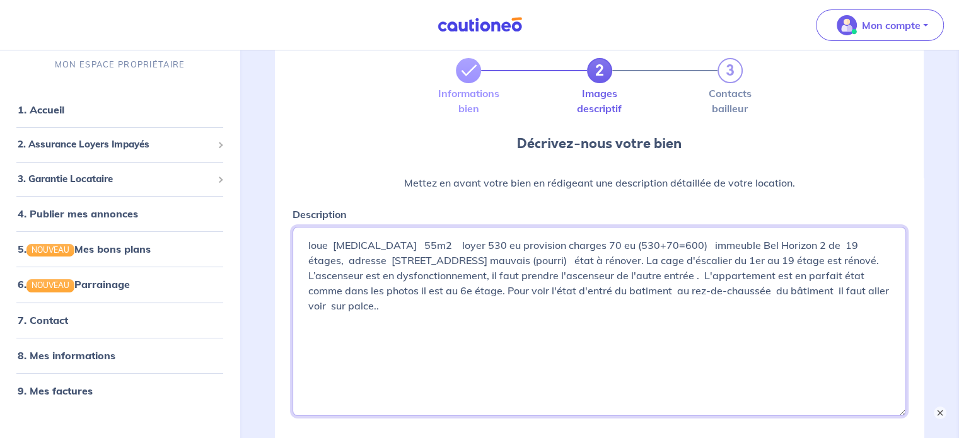
drag, startPoint x: 887, startPoint y: 290, endPoint x: 829, endPoint y: 290, distance: 58.0
click at [829, 290] on textarea "loue T3 55m2 loyer 530 eu provision charges 70 eu (530+70=600) immeuble Bel Hor…" at bounding box center [598, 321] width 613 height 189
click at [389, 308] on textarea "loue T3 55m2 loyer 530 eu provision charges 70 eu (530+70=600) immeuble Bel Hor…" at bounding box center [598, 321] width 613 height 189
click at [411, 309] on textarea "loue T3 55m2 loyer 530 eu provision charges 70 eu (530+70=600) immeuble Bel Hor…" at bounding box center [598, 321] width 613 height 189
click at [378, 308] on textarea "loue T3 55m2 loyer 530 eu provision charges 70 eu (530+70=600) immeuble Bel Hor…" at bounding box center [598, 321] width 613 height 189
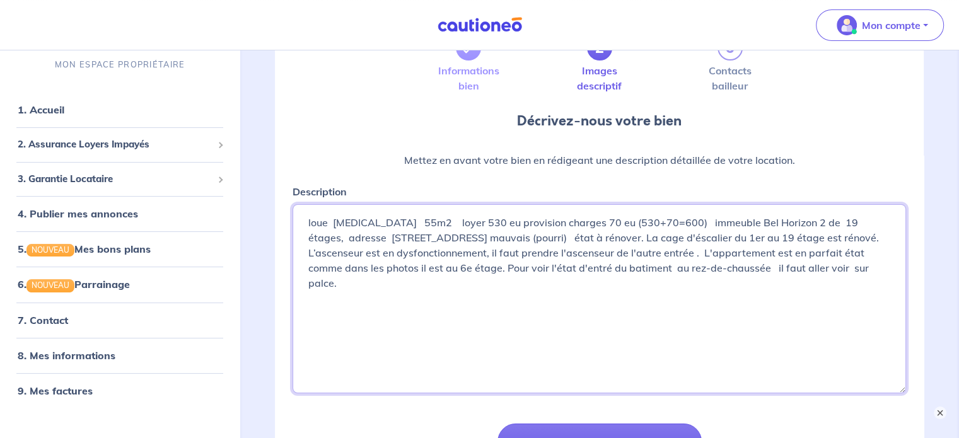
scroll to position [23, 0]
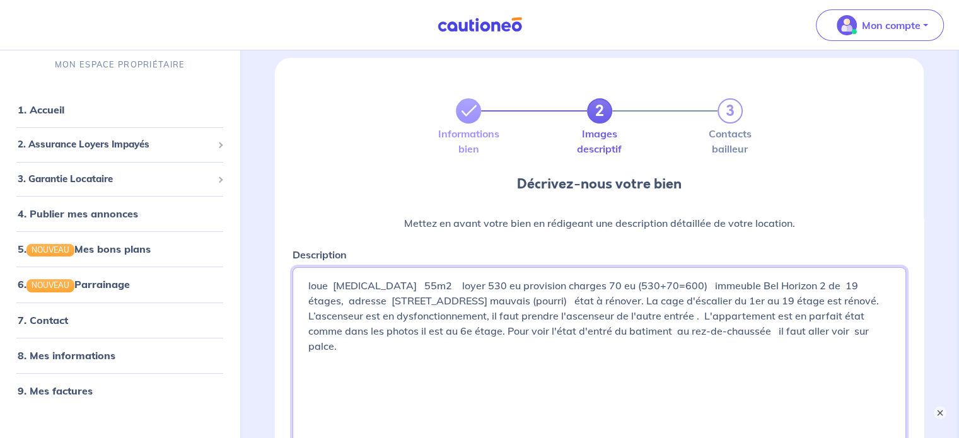
click at [727, 303] on textarea "loue T3 55m2 loyer 530 eu provision charges 70 eu (530+70=600) immeuble Bel Hor…" at bounding box center [598, 361] width 613 height 189
click at [819, 306] on textarea "loue T3 55m2 loyer 530 eu provision charges 70 eu (530+70=600) immeuble Bel Hor…" at bounding box center [598, 361] width 613 height 189
click at [497, 345] on textarea "loue T3 55m2 loyer 530 eu provision charges 70 eu (530+70=600) immeuble Bel Hor…" at bounding box center [598, 361] width 613 height 189
click at [463, 318] on textarea "loue T3 55m2 loyer 530 eu provision charges 70 eu (530+70=600) immeuble Bel Hor…" at bounding box center [598, 361] width 613 height 189
drag, startPoint x: 497, startPoint y: 350, endPoint x: 313, endPoint y: 287, distance: 195.1
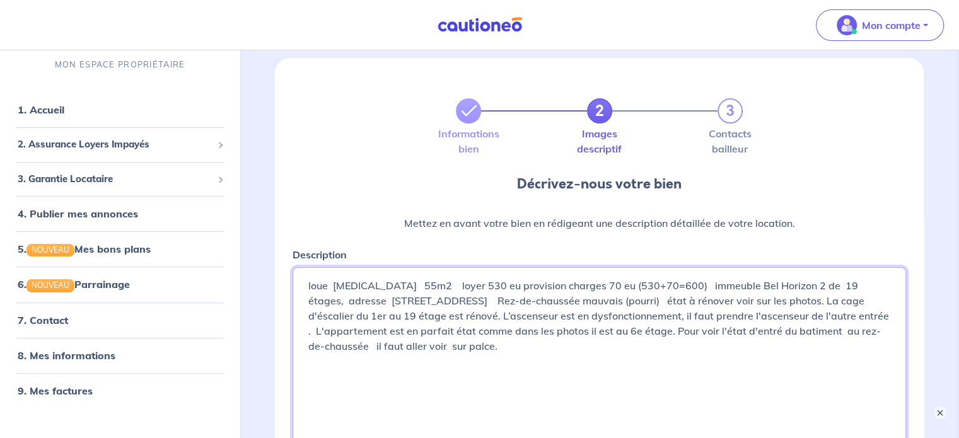
click at [313, 287] on textarea "loue T3 55m2 loyer 530 eu provision charges 70 eu (530+70=600) immeuble Bel Hor…" at bounding box center [598, 361] width 613 height 189
type textarea "loue T3 55m2 loyer 530 eu provision charges 70 eu (530+70=600) immeuble Bel Hor…"
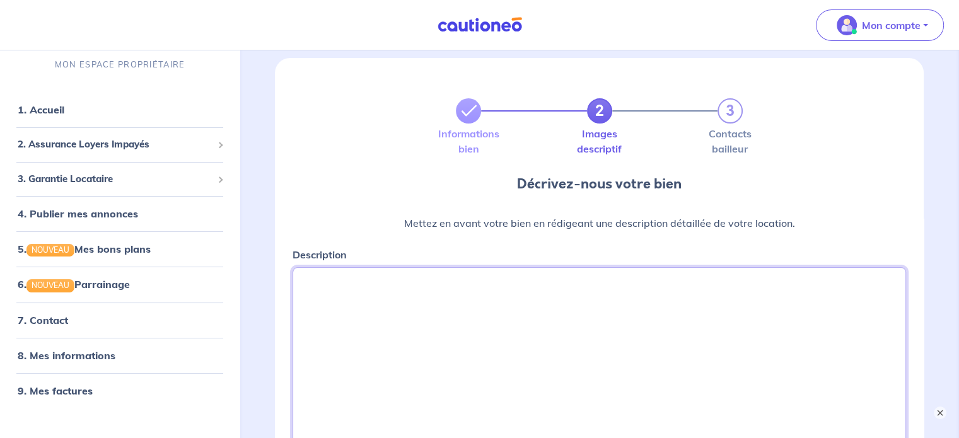
paste textarea "loue T3 55m2 loyer 530 eu provision charges 70 eu (530+70=600) immeuble Bel Hor…"
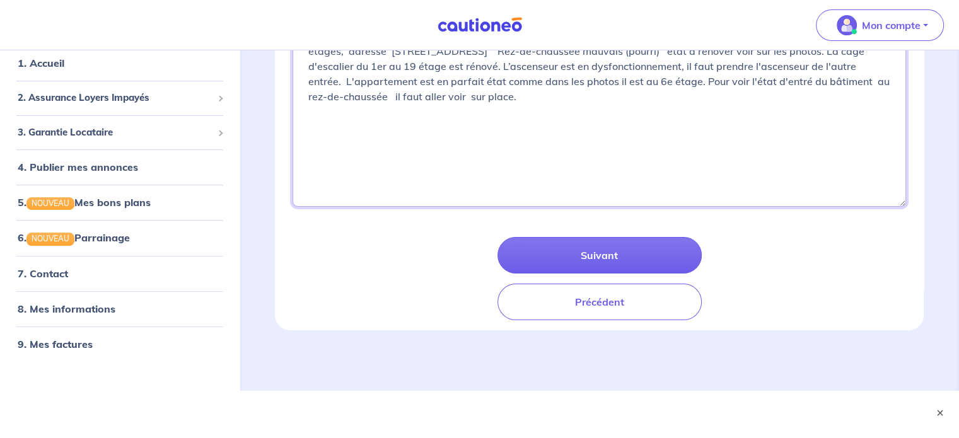
scroll to position [275, 0]
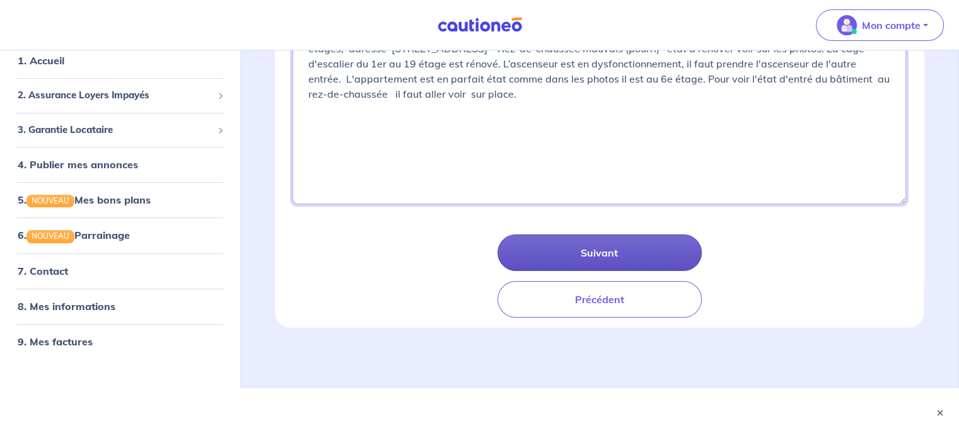
type textarea "loue T3 55m2 loyer 530 eu provision charges 70 eu (530+70=600) immeuble Bel Hor…"
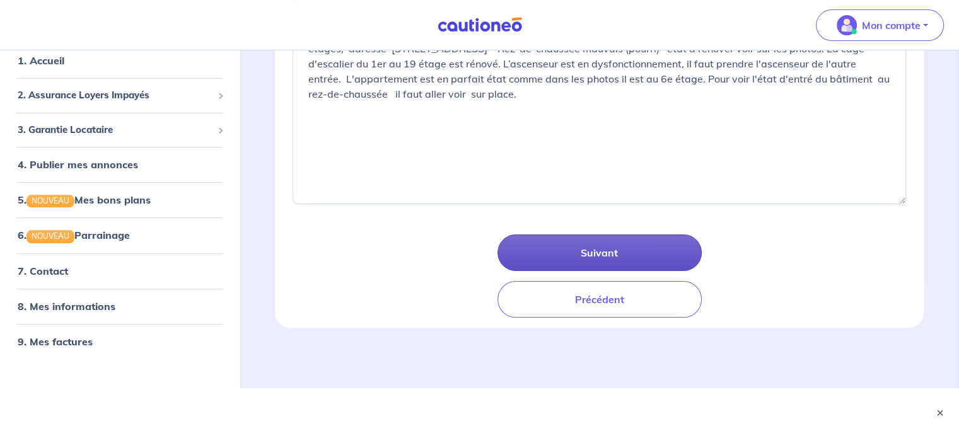
click at [628, 253] on button "Suivant" at bounding box center [599, 252] width 204 height 37
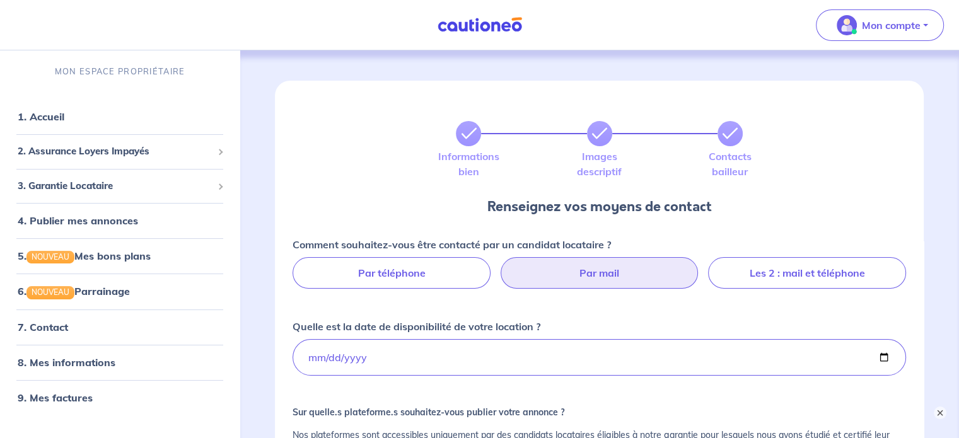
click at [573, 281] on label "Par mail" at bounding box center [599, 273] width 198 height 32
click at [595, 265] on input "Par mail" at bounding box center [599, 261] width 8 height 8
radio input "true"
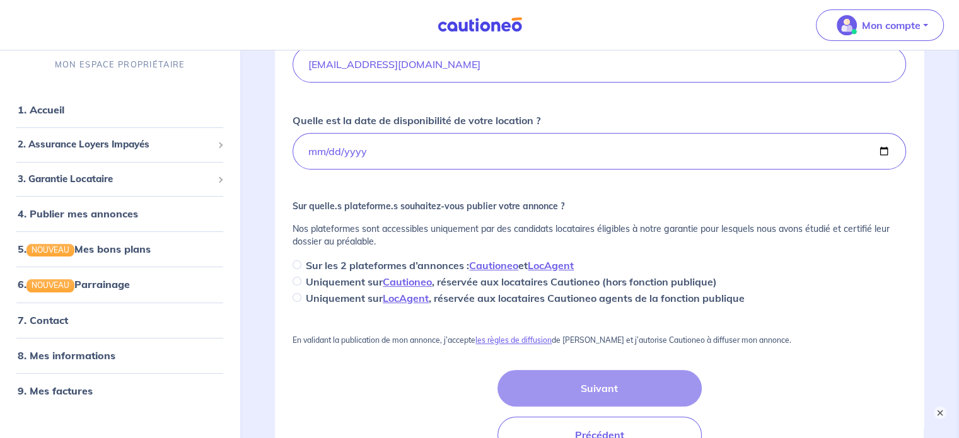
scroll to position [315, 0]
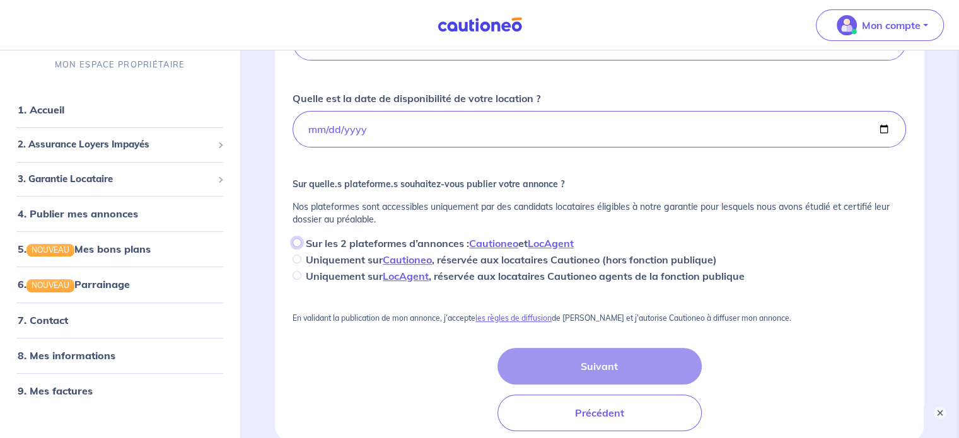
click at [299, 238] on input "Sur les 2 plateformes d’annonces : Cautioneo et LocAgent" at bounding box center [296, 242] width 9 height 9
radio input "true"
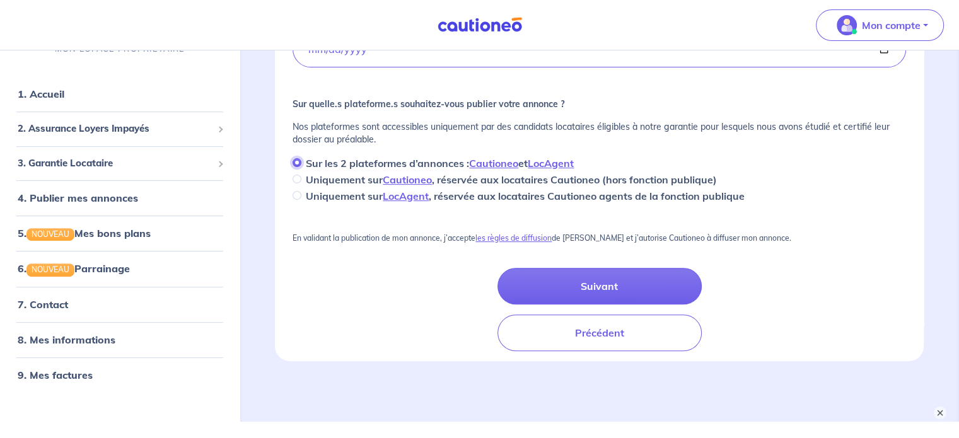
scroll to position [365, 0]
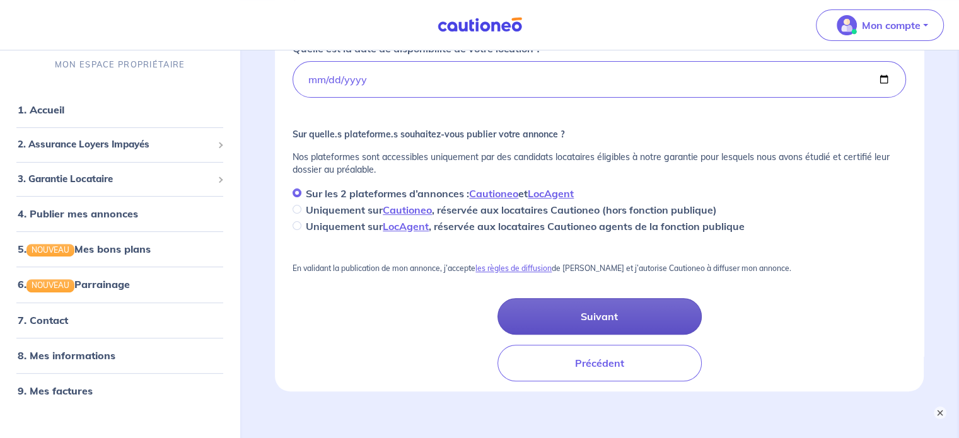
click at [613, 320] on button "Suivant" at bounding box center [599, 316] width 204 height 37
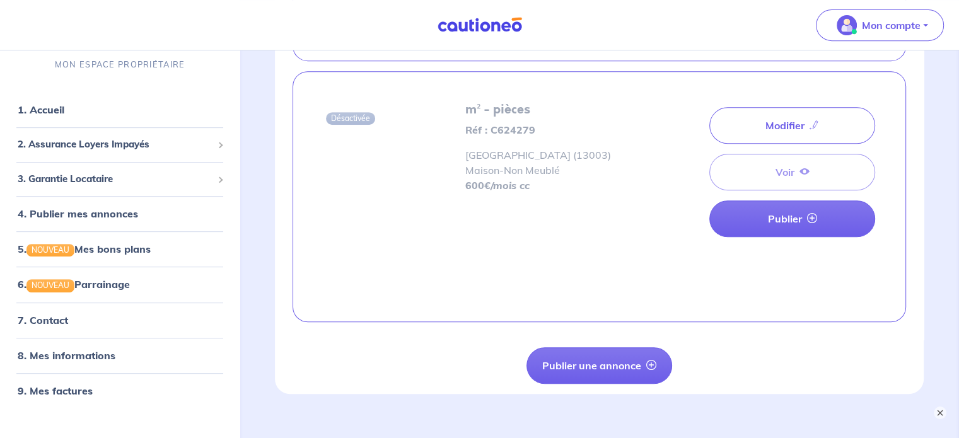
scroll to position [517, 0]
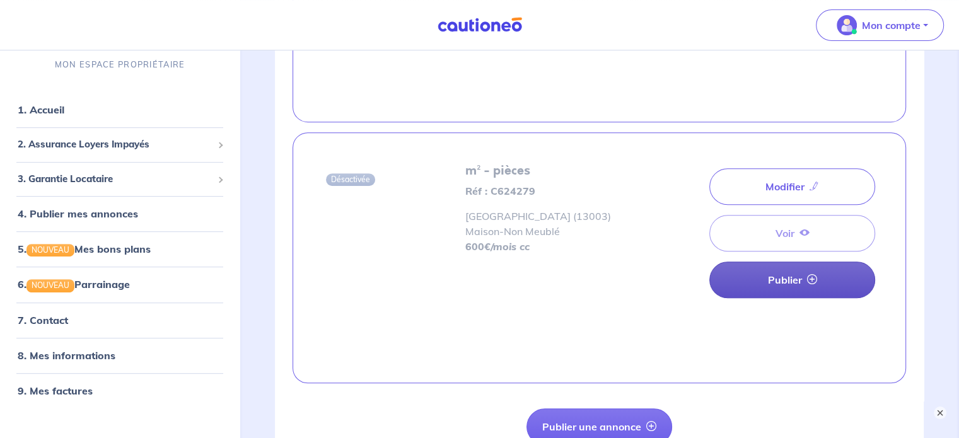
click at [798, 283] on link "Publier" at bounding box center [792, 280] width 166 height 37
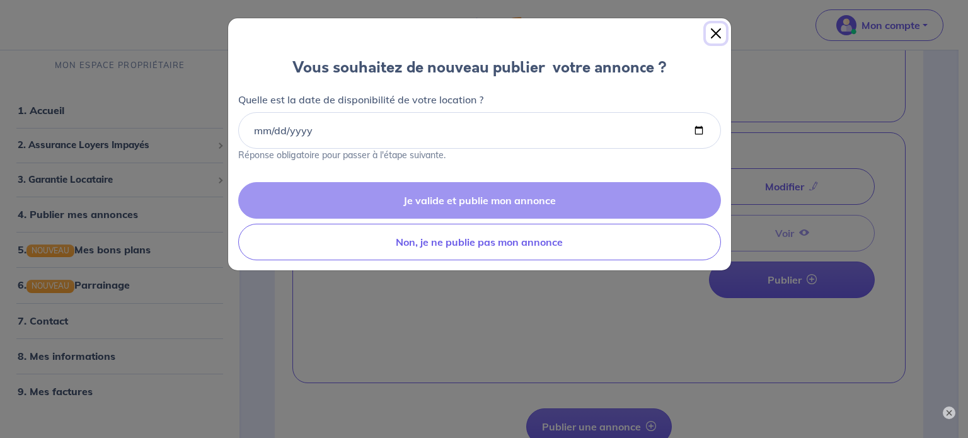
click at [712, 31] on button "Close" at bounding box center [716, 33] width 20 height 20
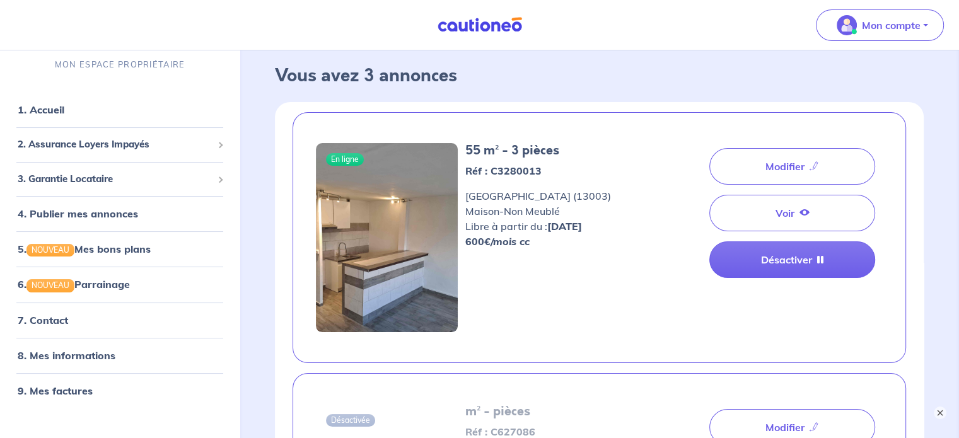
scroll to position [0, 0]
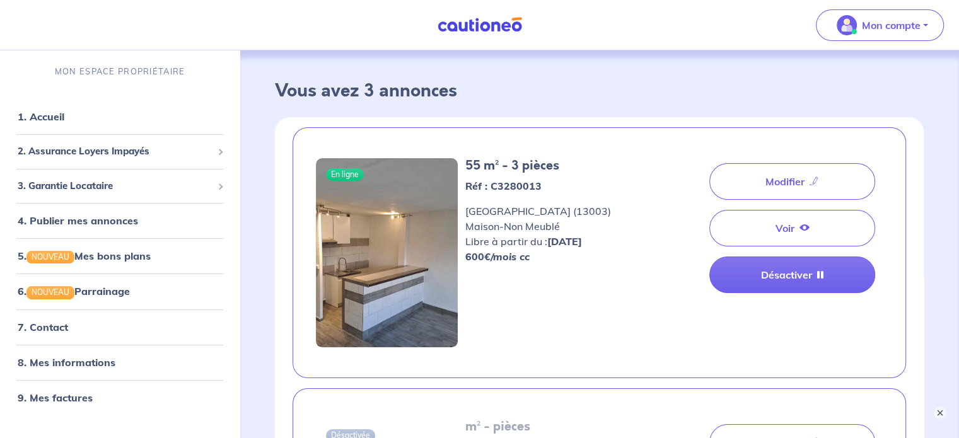
click at [349, 32] on nav "Mon compte MON ESPACE PROPRIÉTAIRE 1. Accueil 2. Assurance Loyers Impayés Sousc…" at bounding box center [479, 25] width 959 height 50
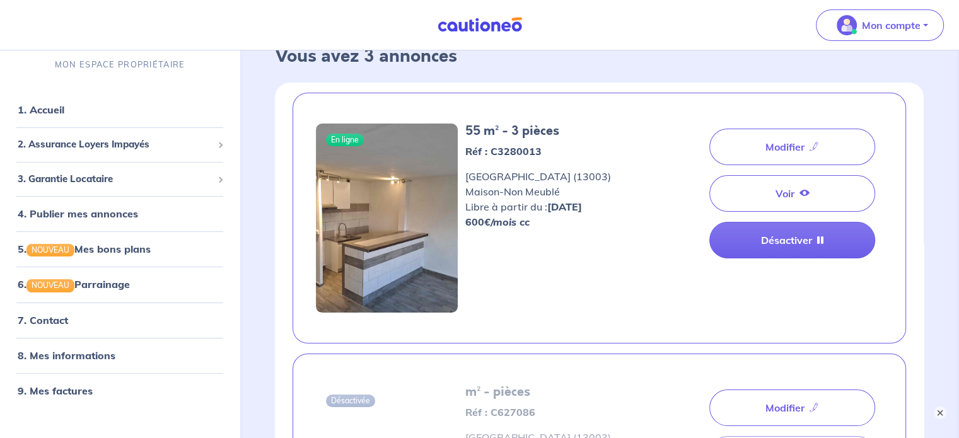
scroll to position [63, 0]
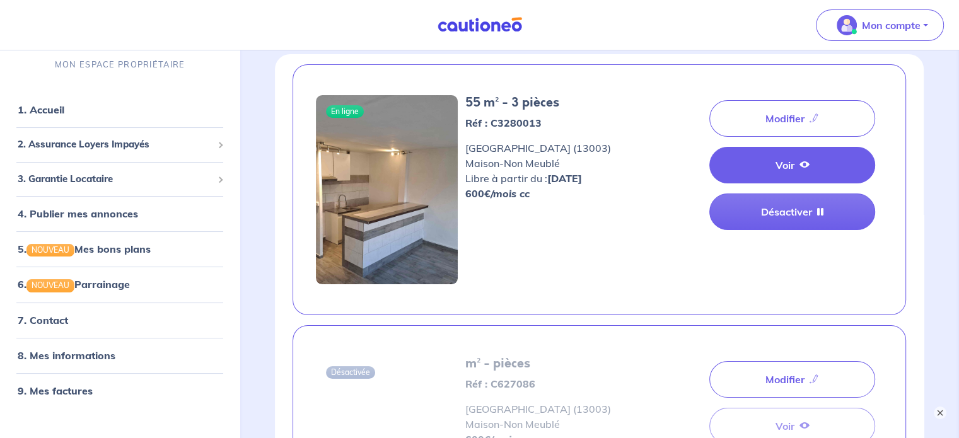
click at [792, 173] on link "Voir" at bounding box center [792, 165] width 166 height 37
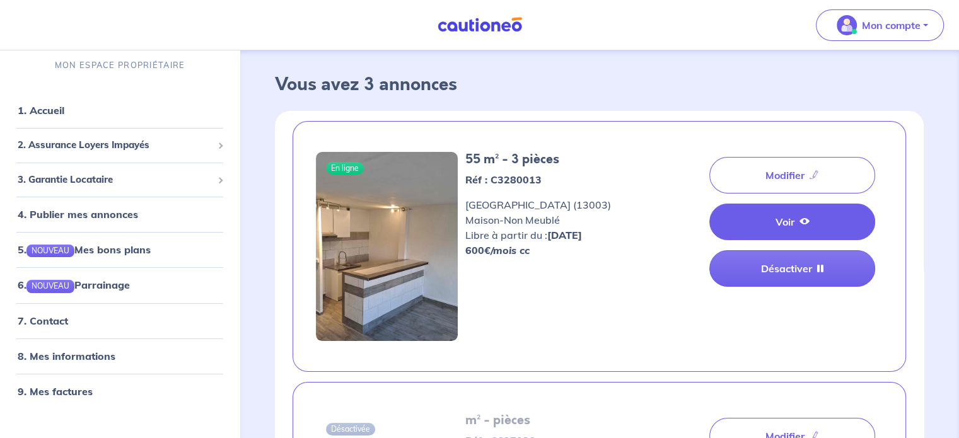
click at [803, 221] on icon at bounding box center [804, 221] width 10 height 10
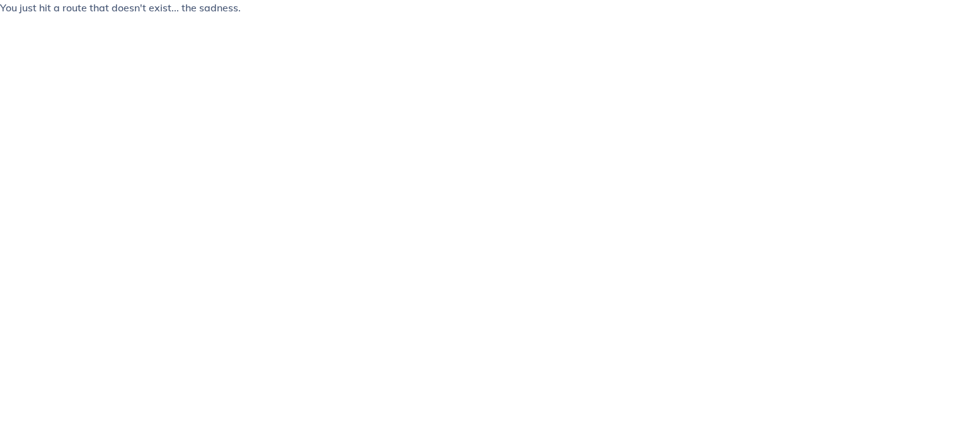
click at [86, 25] on html "You just hit a route that doesn't exist... the sadness." at bounding box center [484, 12] width 968 height 25
drag, startPoint x: 240, startPoint y: 11, endPoint x: 0, endPoint y: 20, distance: 240.3
click at [0, 20] on html "You just hit a route that doesn't exist... the sadness." at bounding box center [484, 12] width 968 height 25
copy p "You just hit a route that doesn't exist... the sadness."
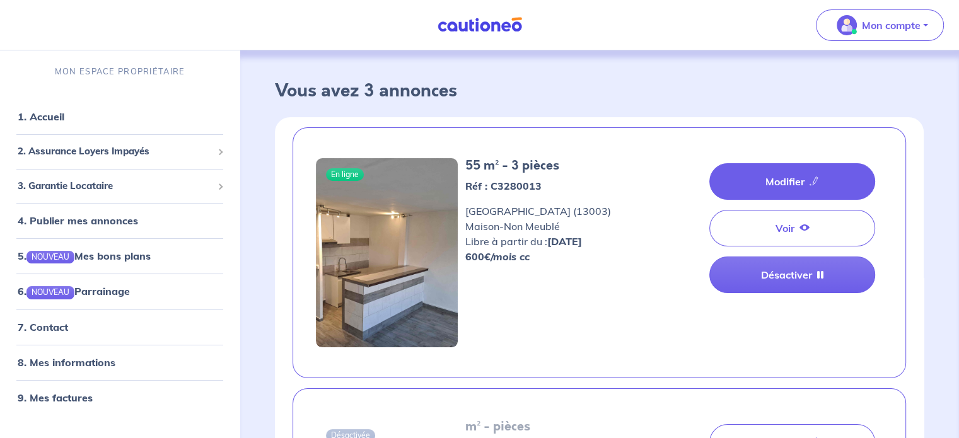
click at [788, 186] on link "Modifier" at bounding box center [792, 181] width 166 height 37
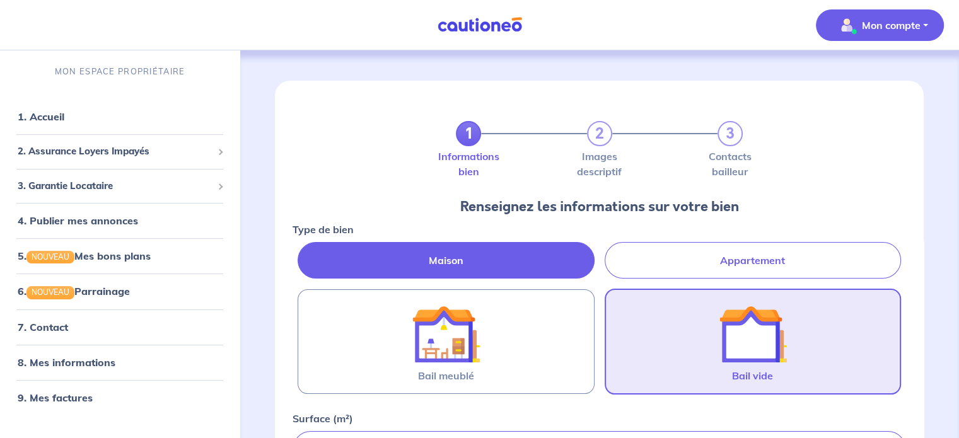
click at [884, 21] on p "Mon compte" at bounding box center [890, 25] width 59 height 15
click at [866, 77] on link "Mes informations" at bounding box center [866, 78] width 101 height 20
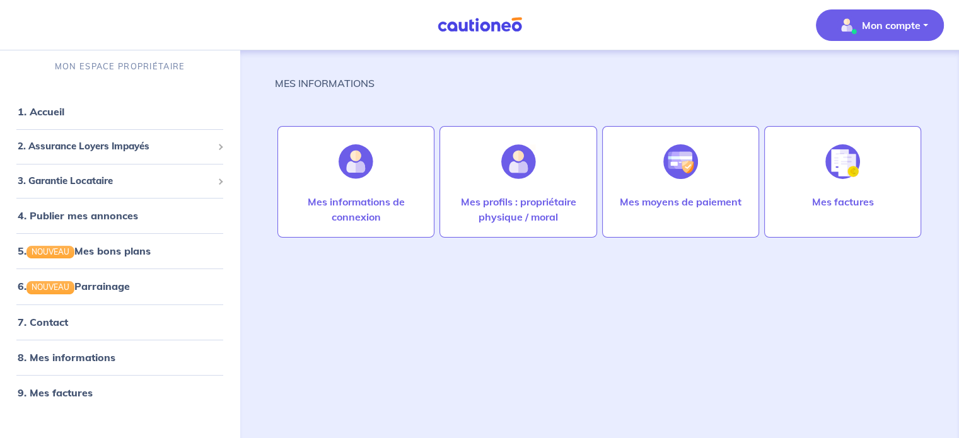
scroll to position [6, 0]
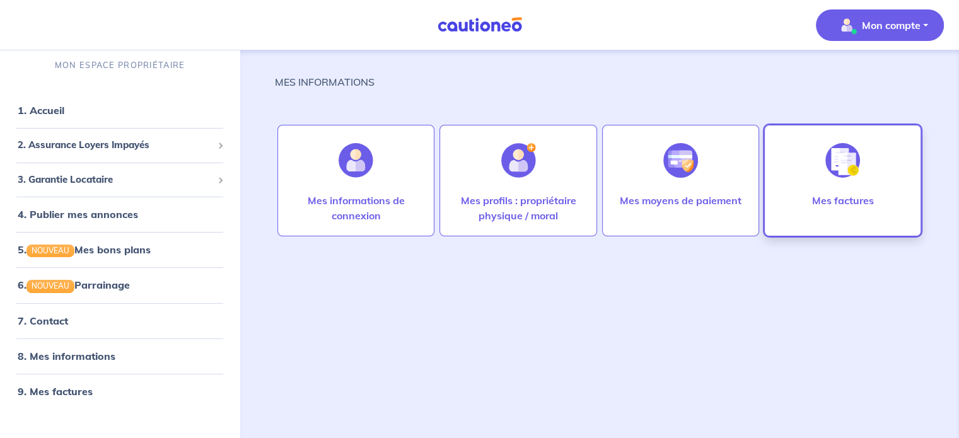
click at [831, 193] on p "Mes factures" at bounding box center [842, 200] width 62 height 15
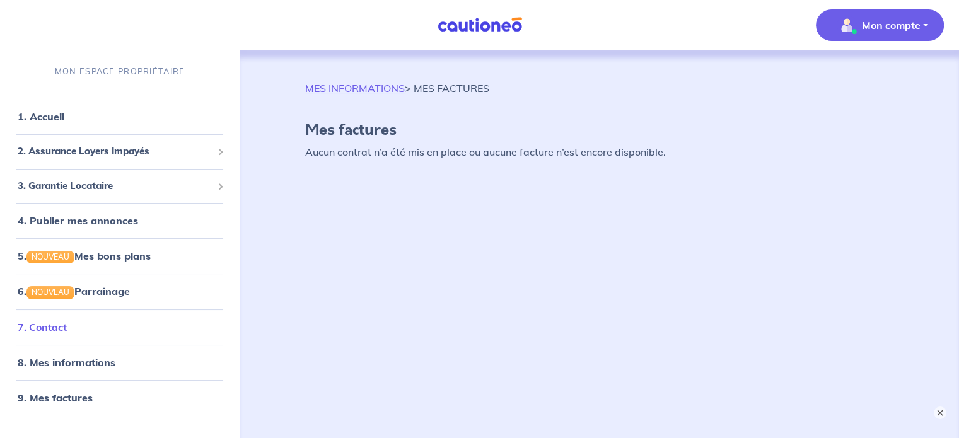
click at [60, 321] on link "7. Contact" at bounding box center [42, 327] width 49 height 13
